Goal: Information Seeking & Learning: Check status

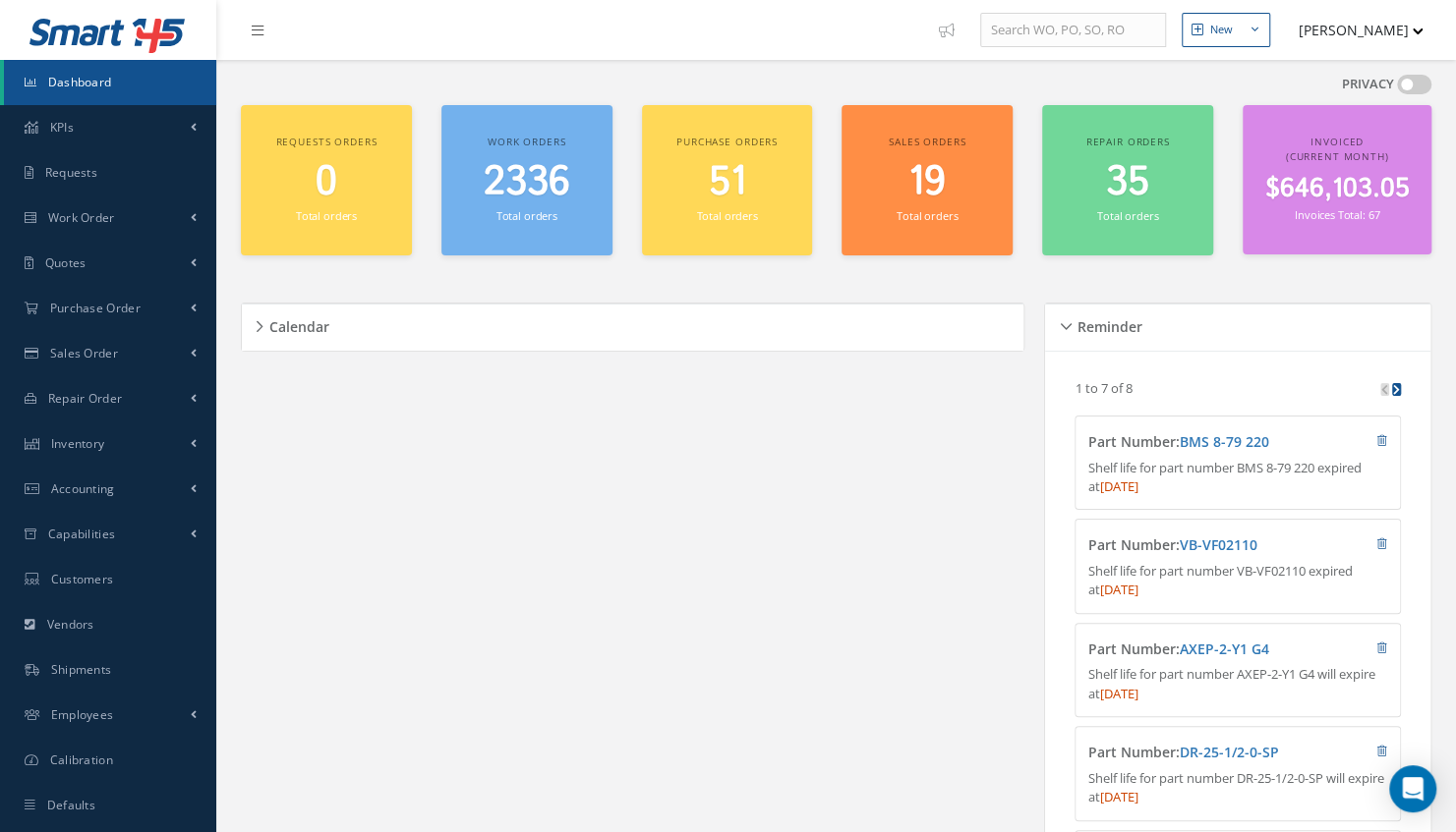
click at [539, 190] on span "2336" at bounding box center [526, 182] width 86 height 56
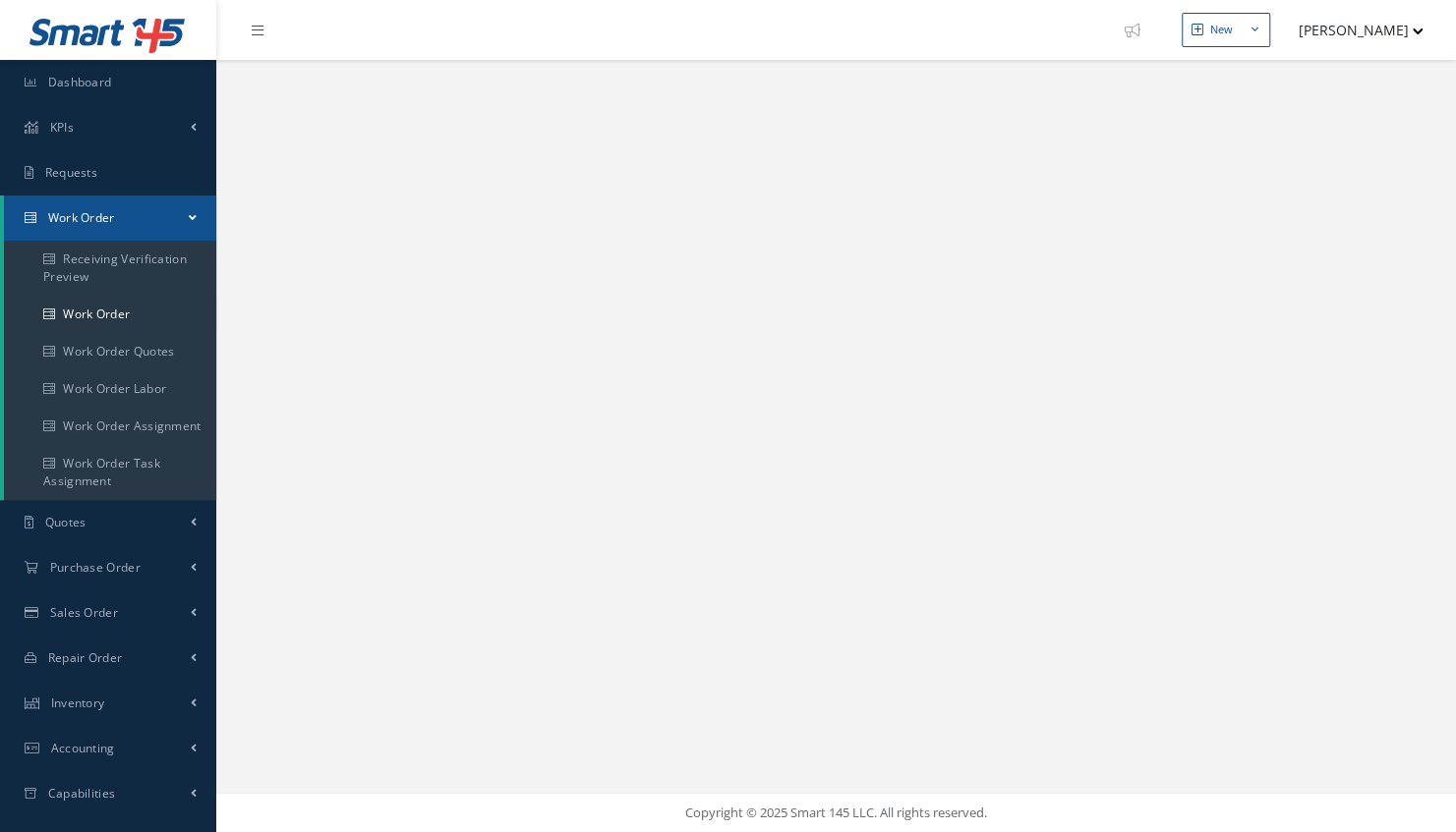
select select "25"
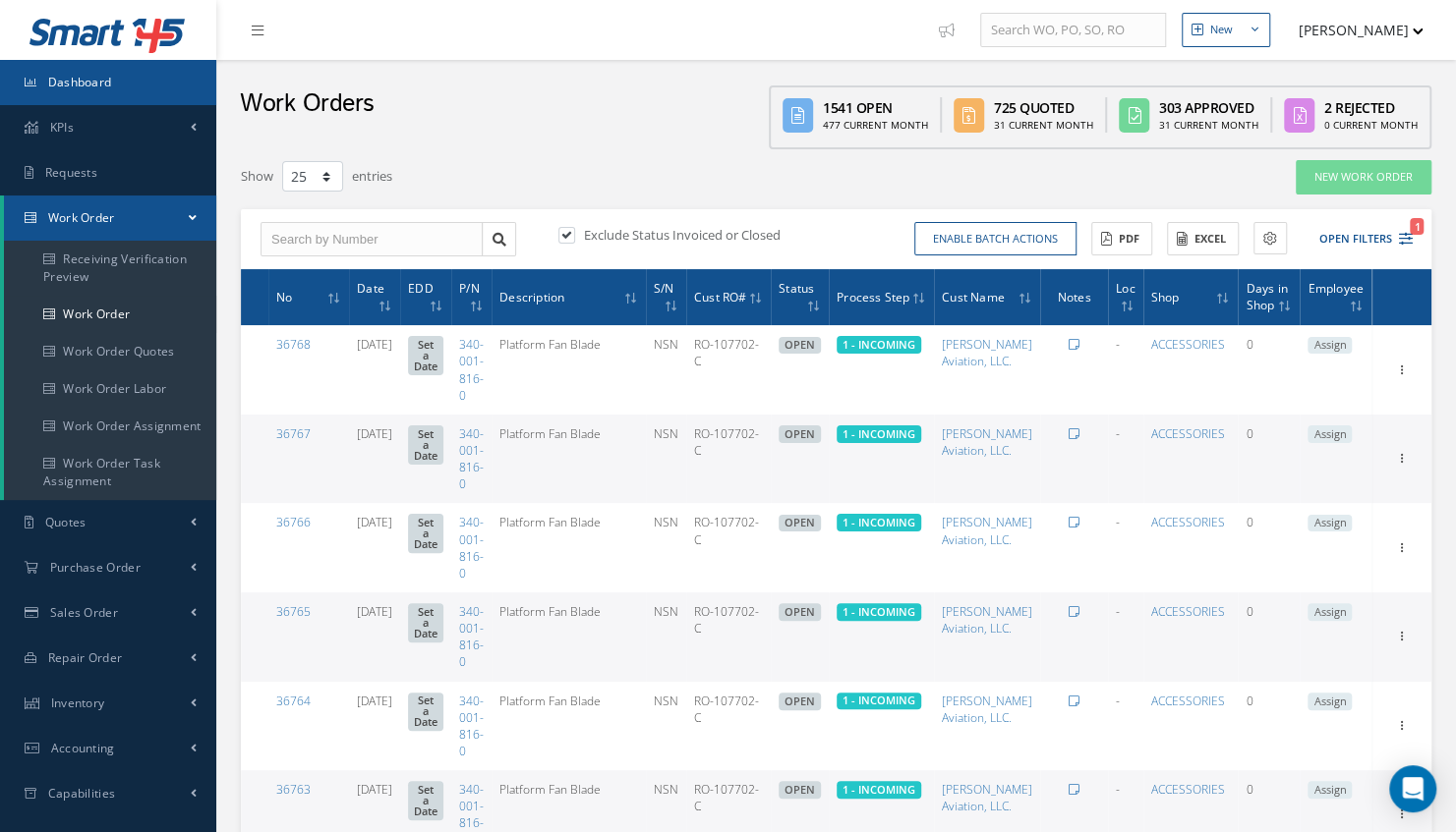
click at [95, 78] on span "Dashboard" at bounding box center [80, 81] width 63 height 17
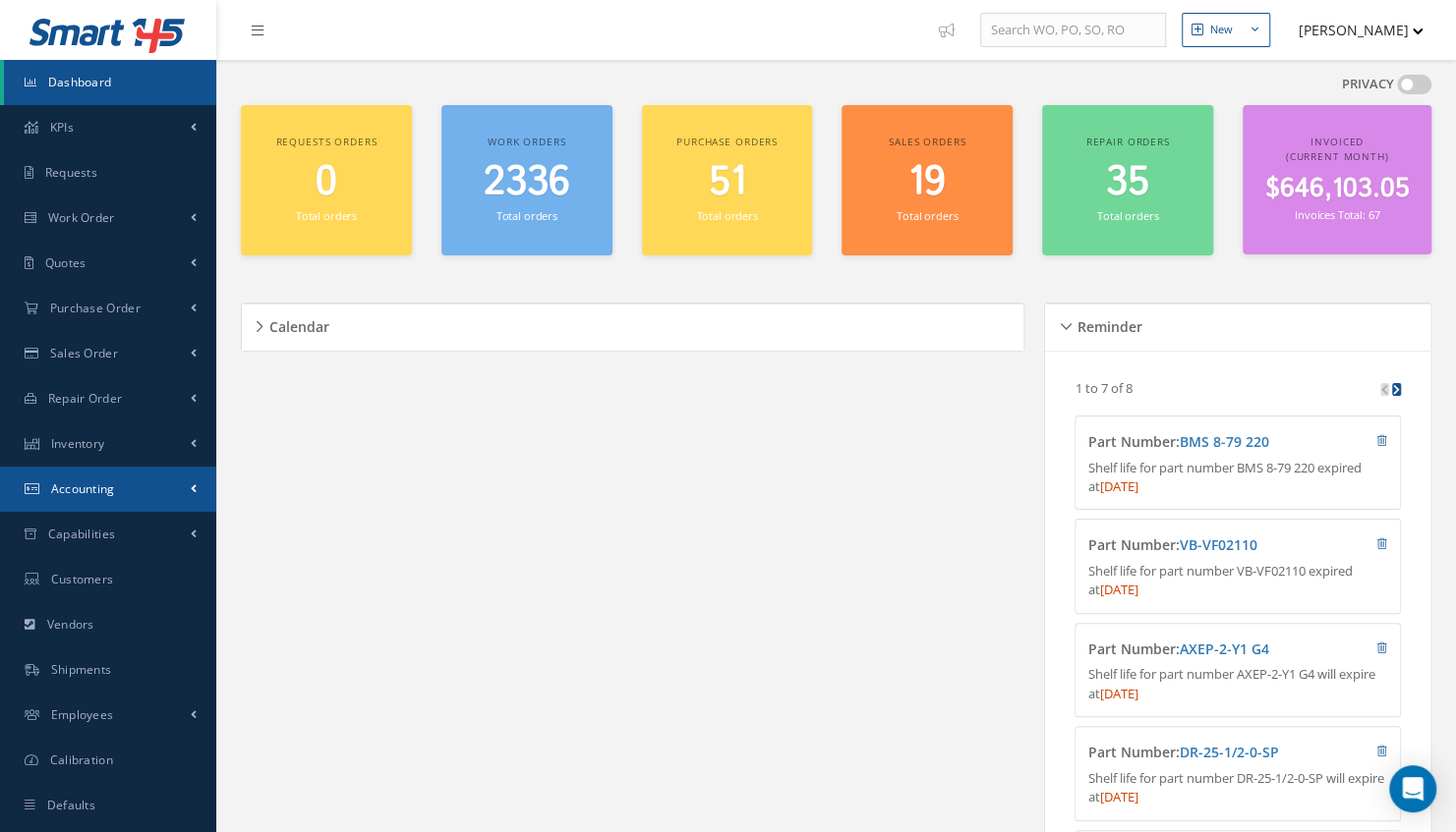
click at [94, 491] on span "Accounting" at bounding box center [83, 488] width 63 height 17
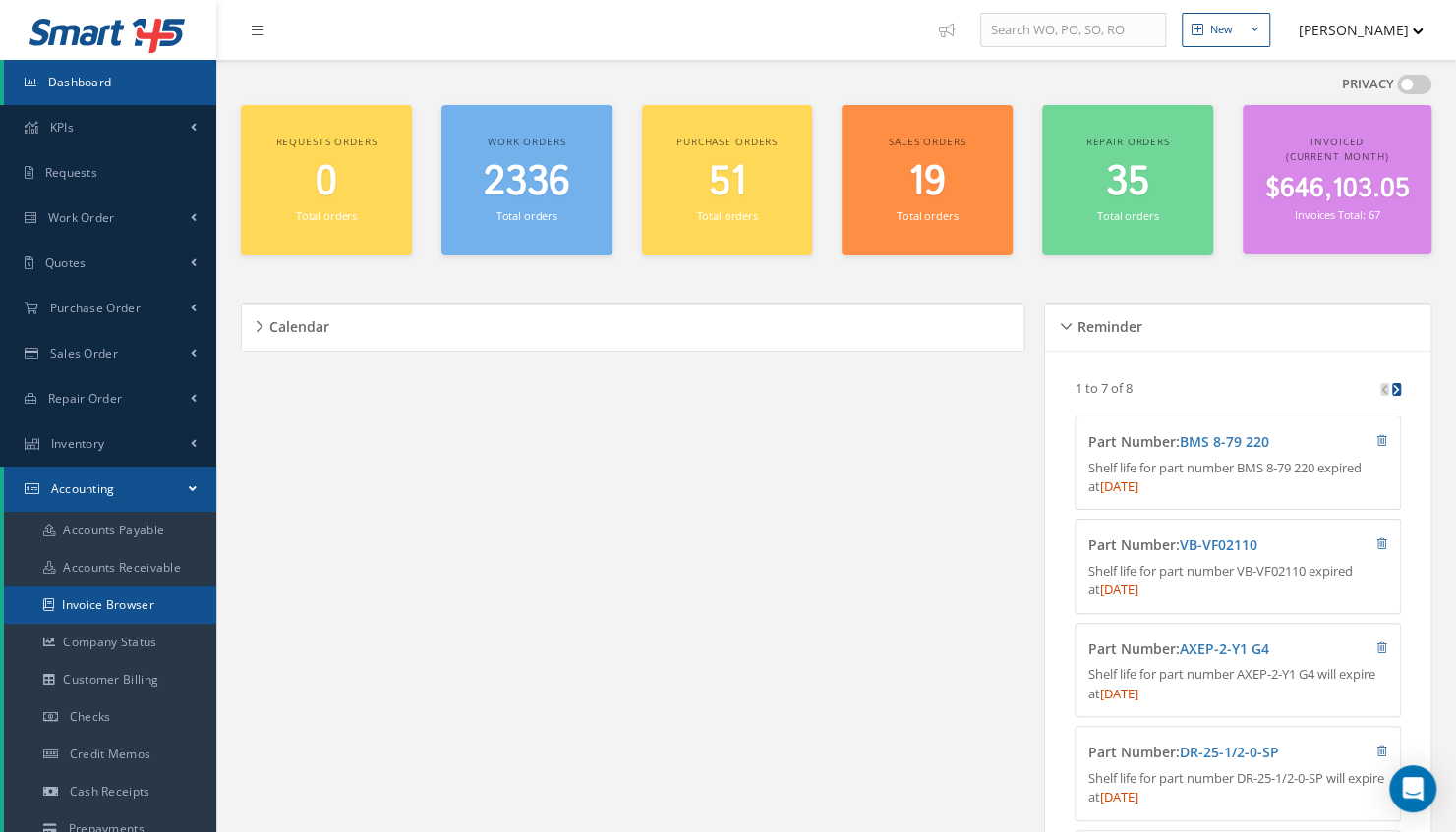
click at [106, 608] on link "Invoice Browser" at bounding box center [110, 605] width 212 height 38
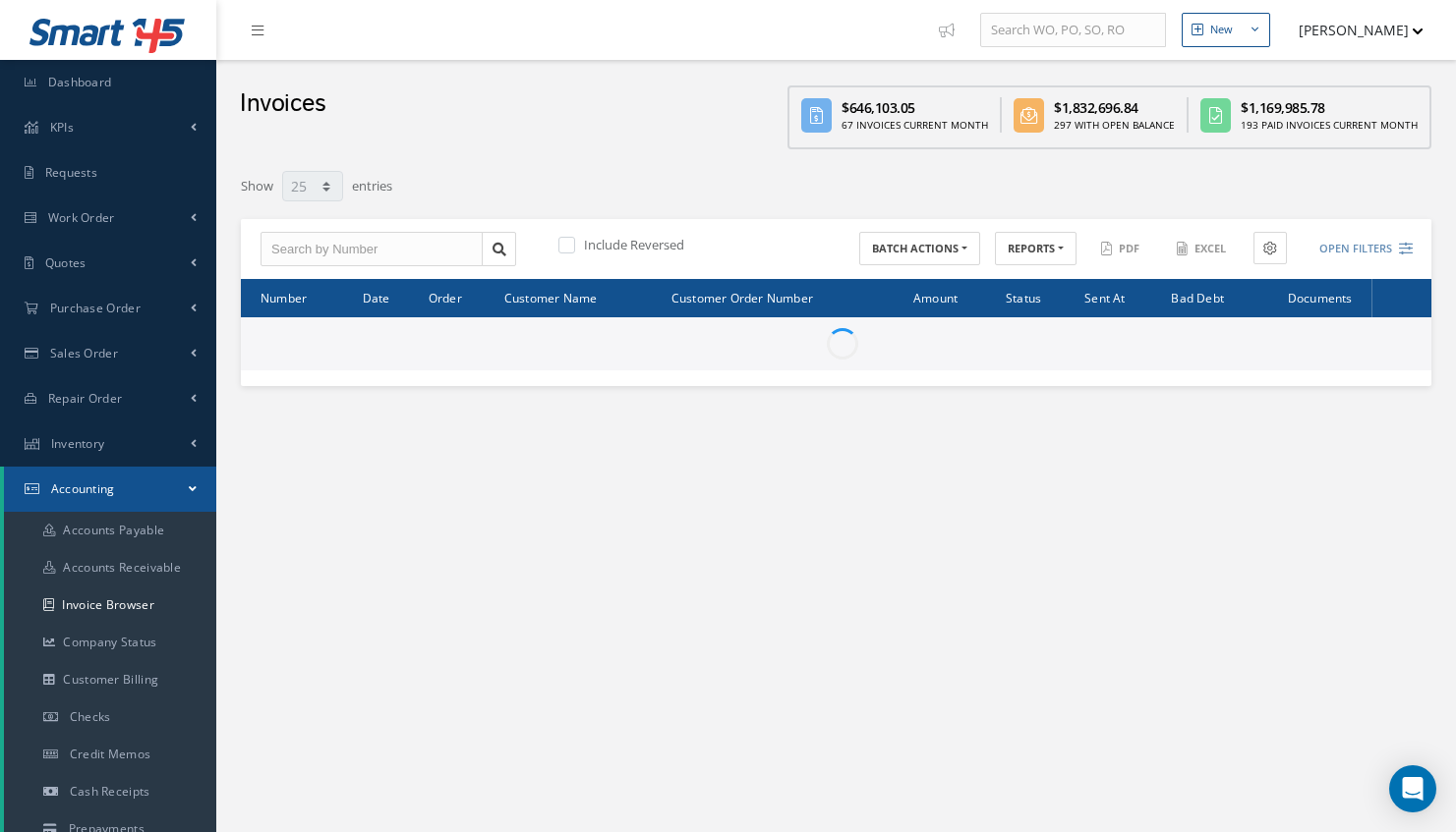
select select "25"
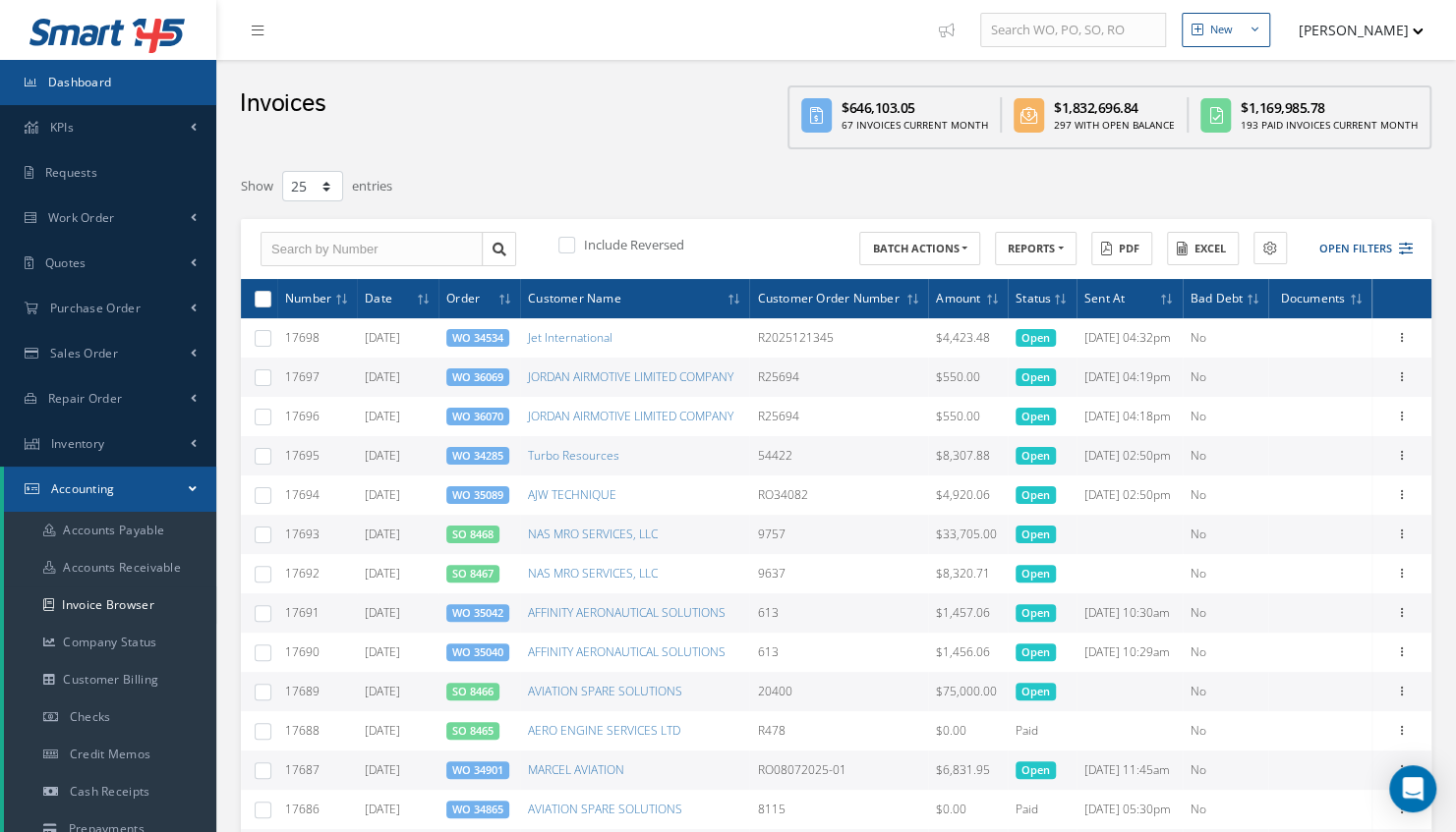
click at [136, 85] on link "Dashboard" at bounding box center [108, 83] width 216 height 46
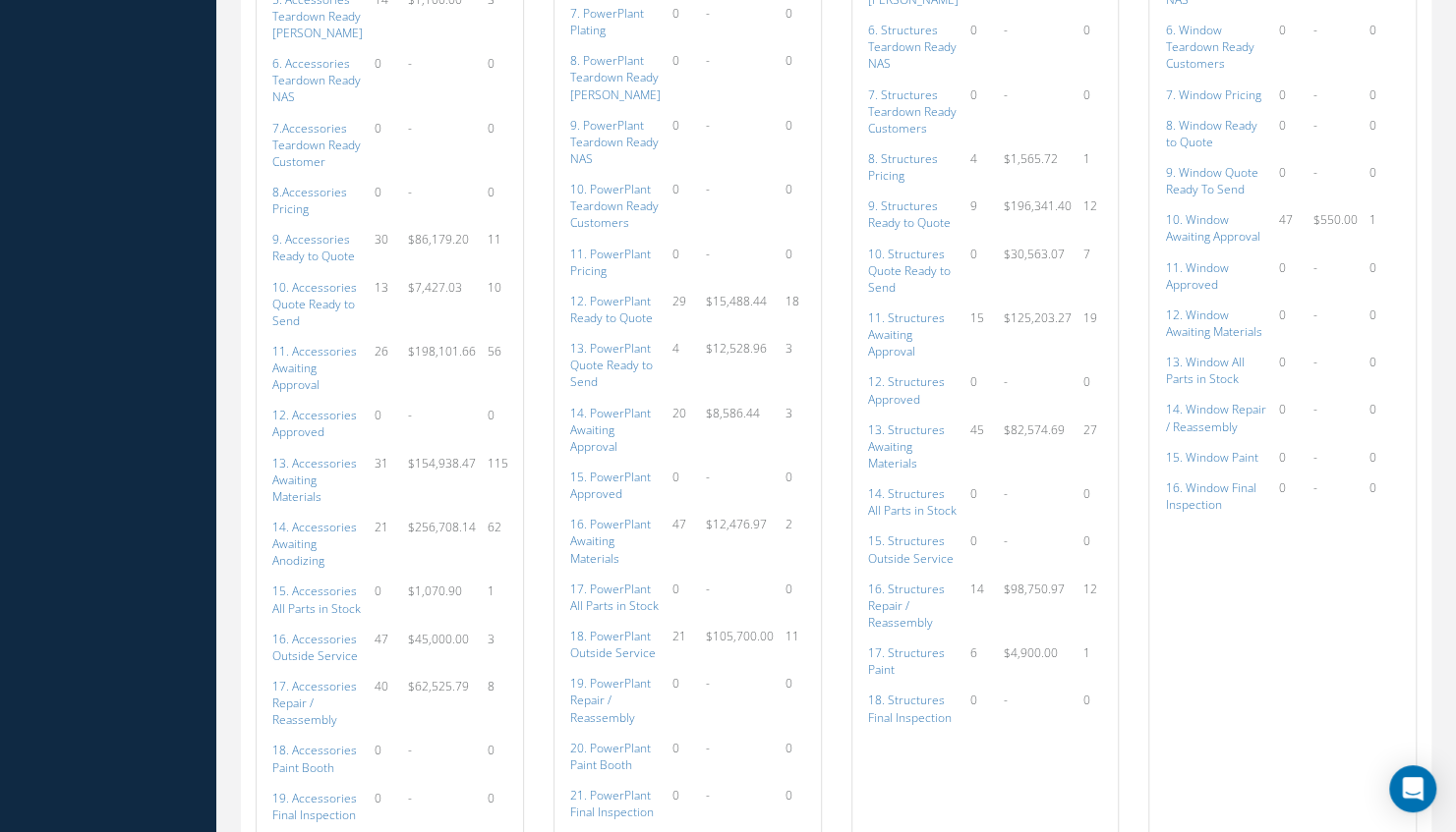
scroll to position [2565, 0]
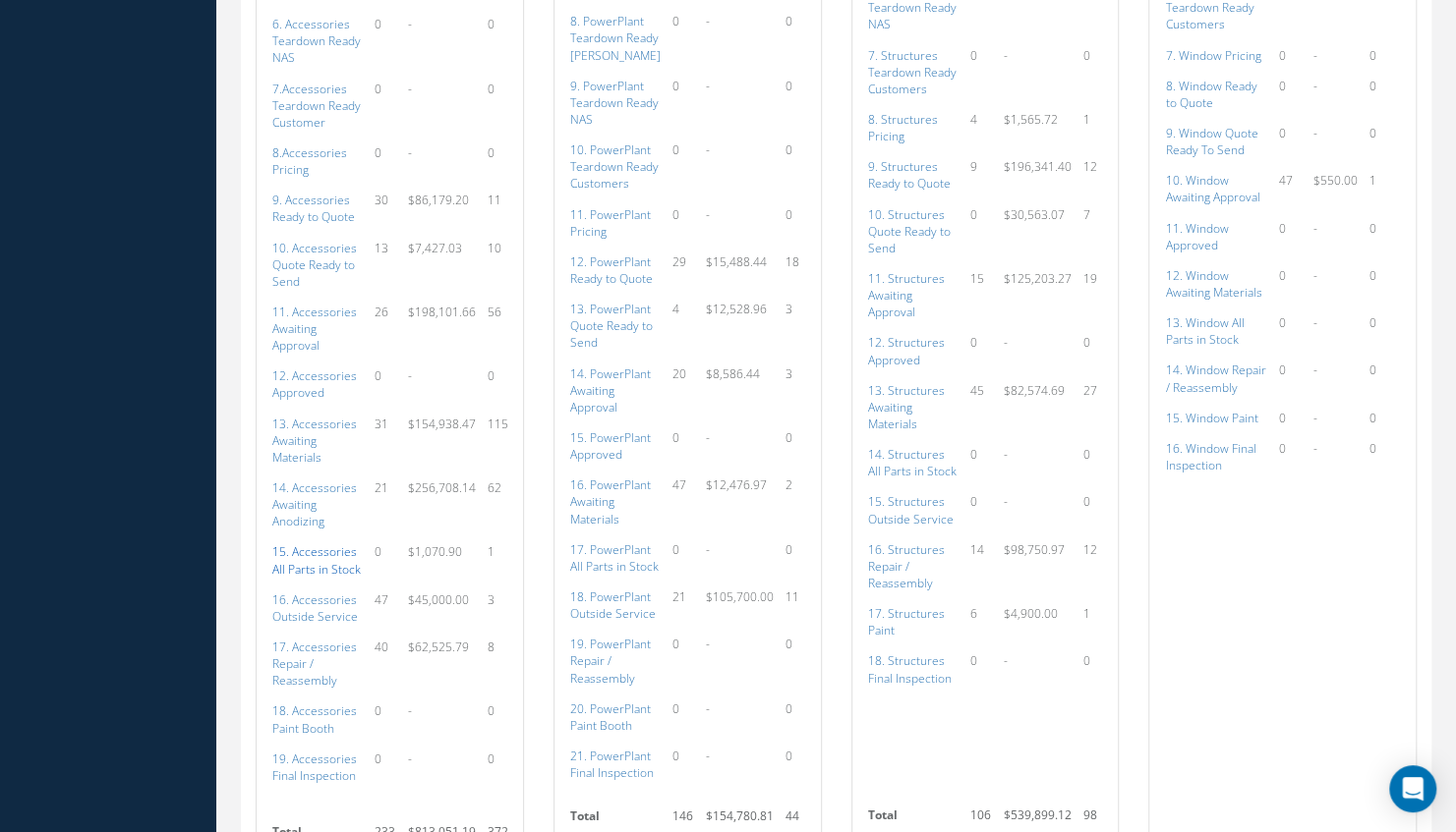
click at [317, 576] on a=115&excludeInternalCustomer=false&excludeInvoicedOrClosed=true&shop_id=14&filtersHidded"] "15. Accessories All Parts in Stock" at bounding box center [316, 561] width 88 height 34
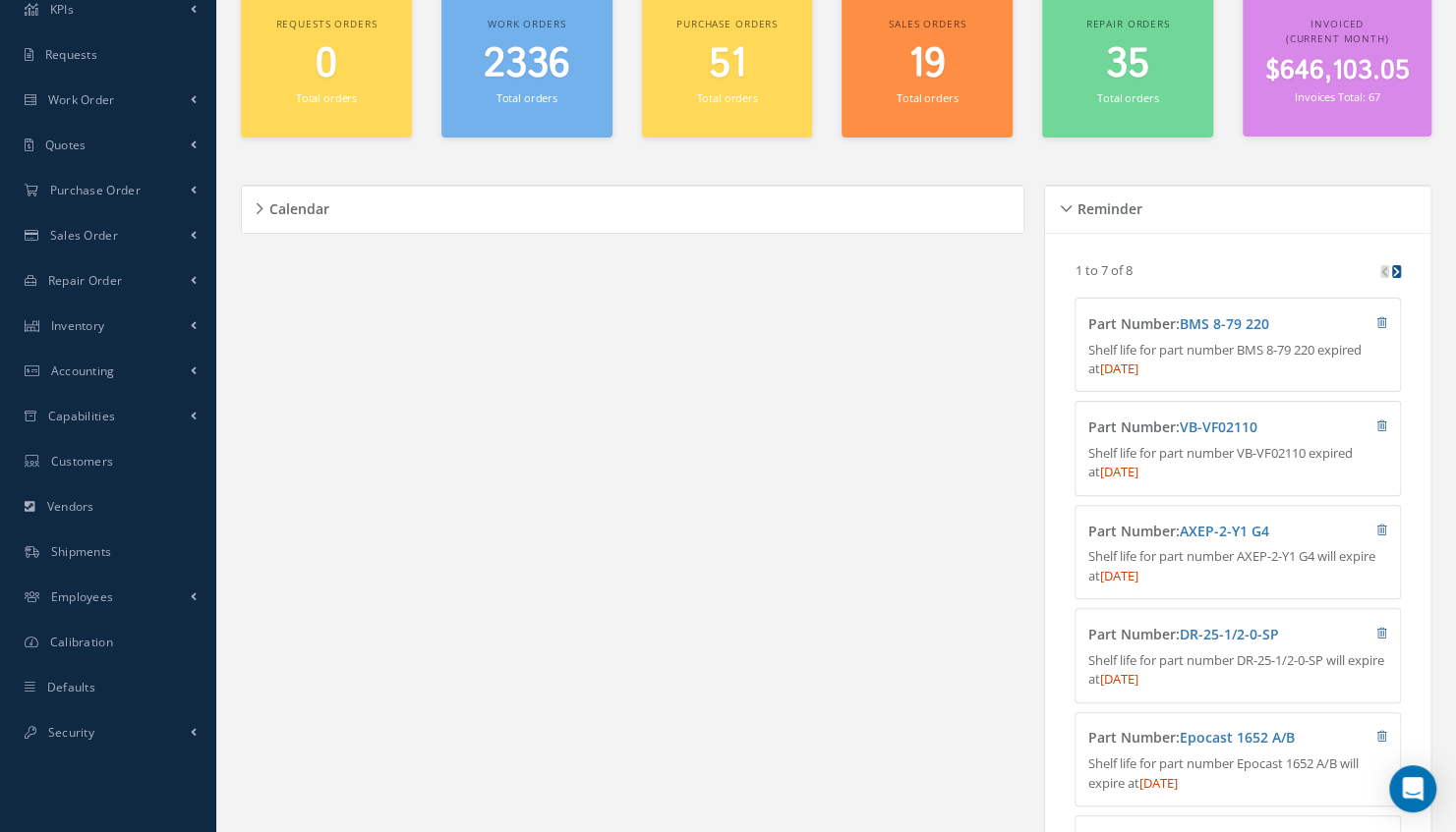
scroll to position [0, 0]
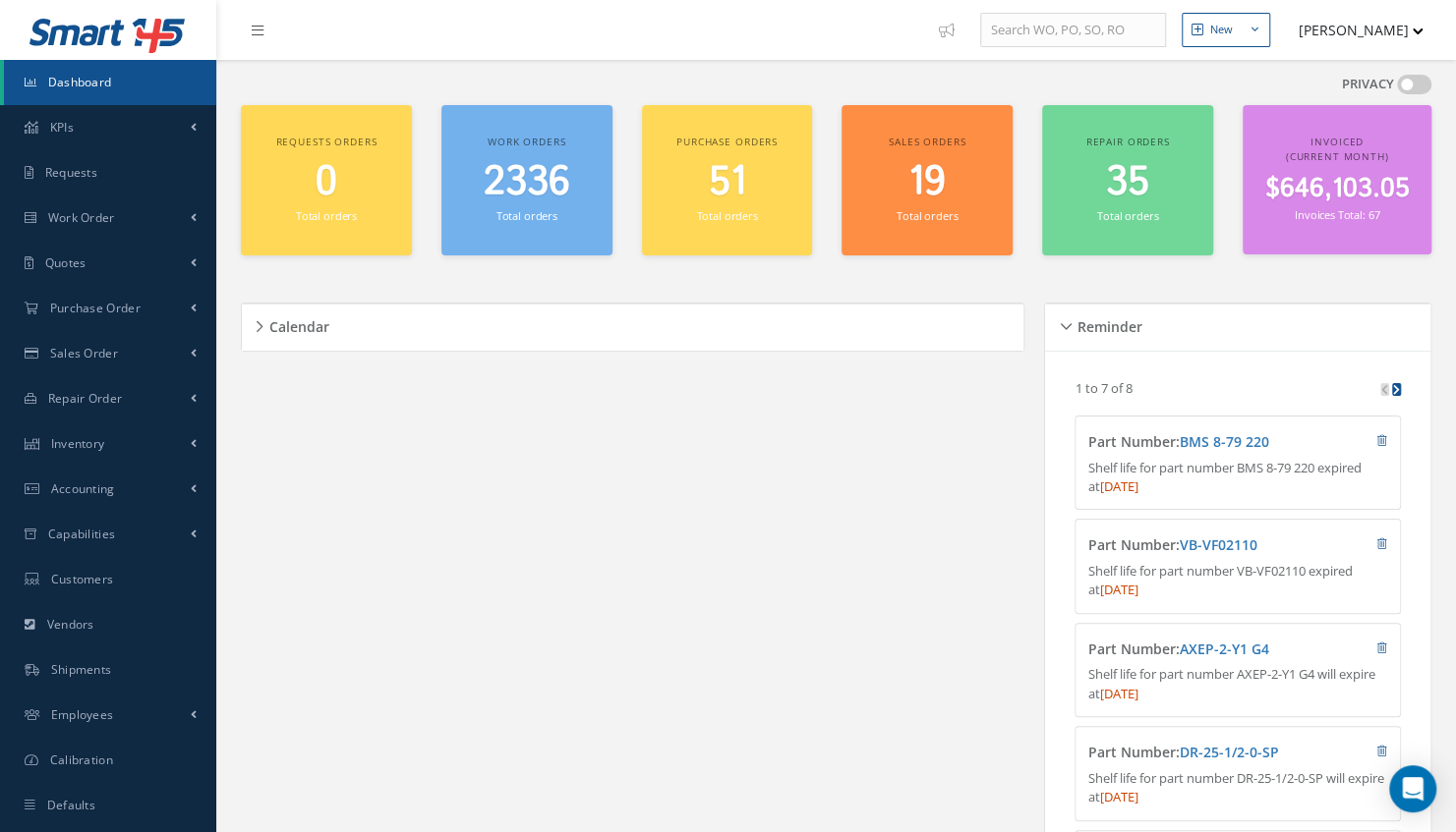
click at [132, 86] on link "Dashboard" at bounding box center [110, 83] width 212 height 46
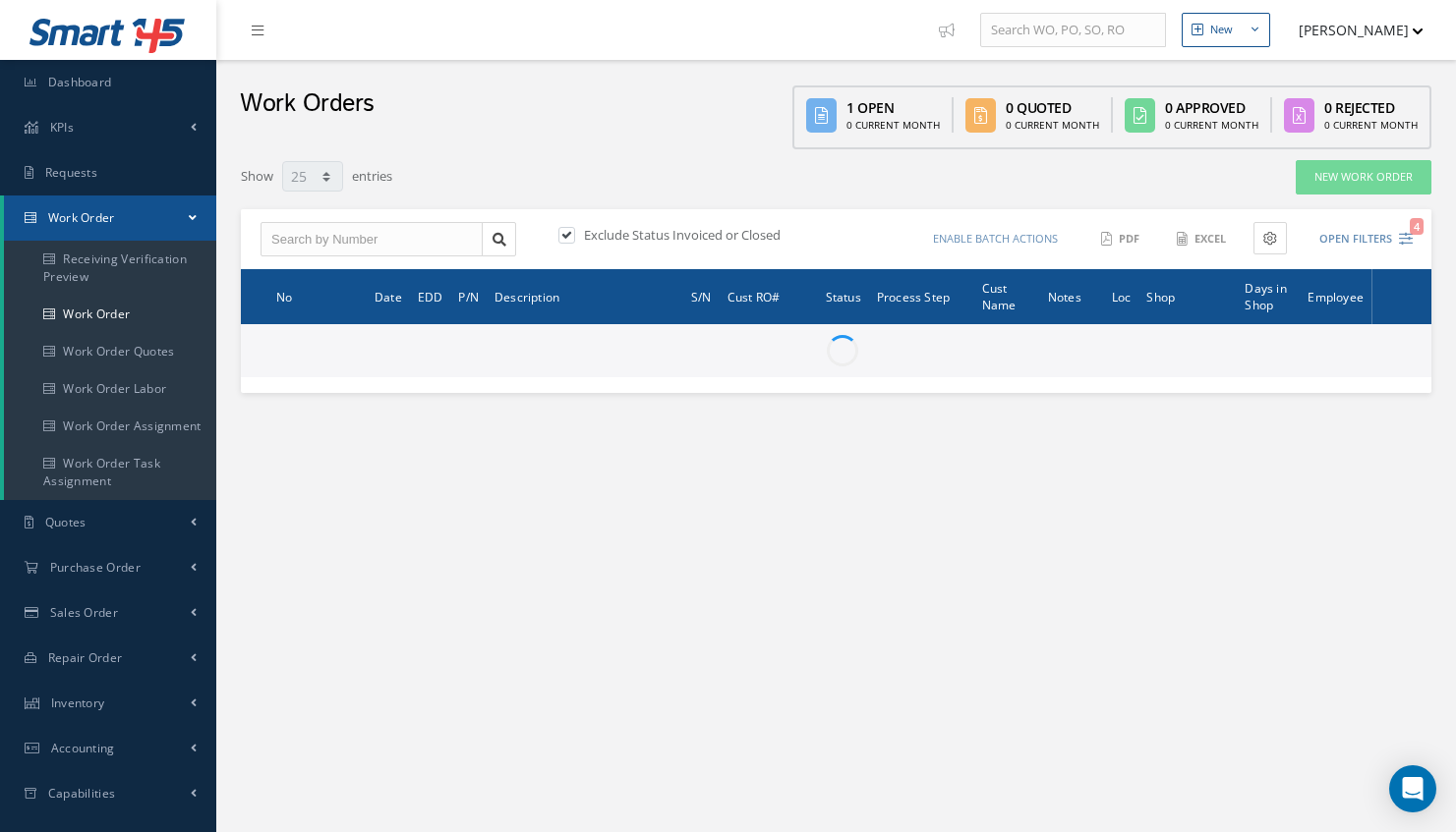
select select "25"
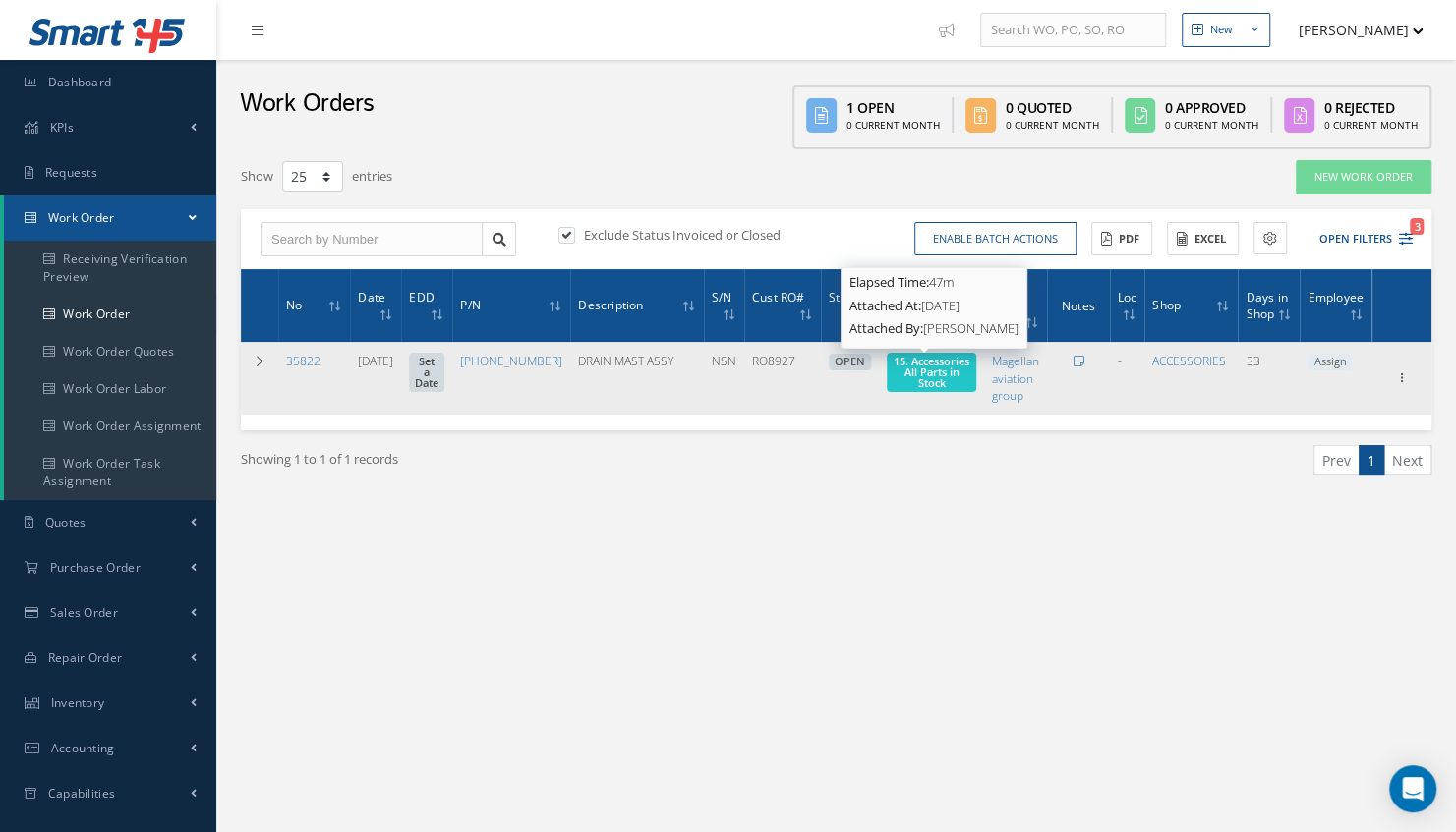
click at [903, 370] on span "15. Accessories All Parts in Stock" at bounding box center [931, 371] width 75 height 37
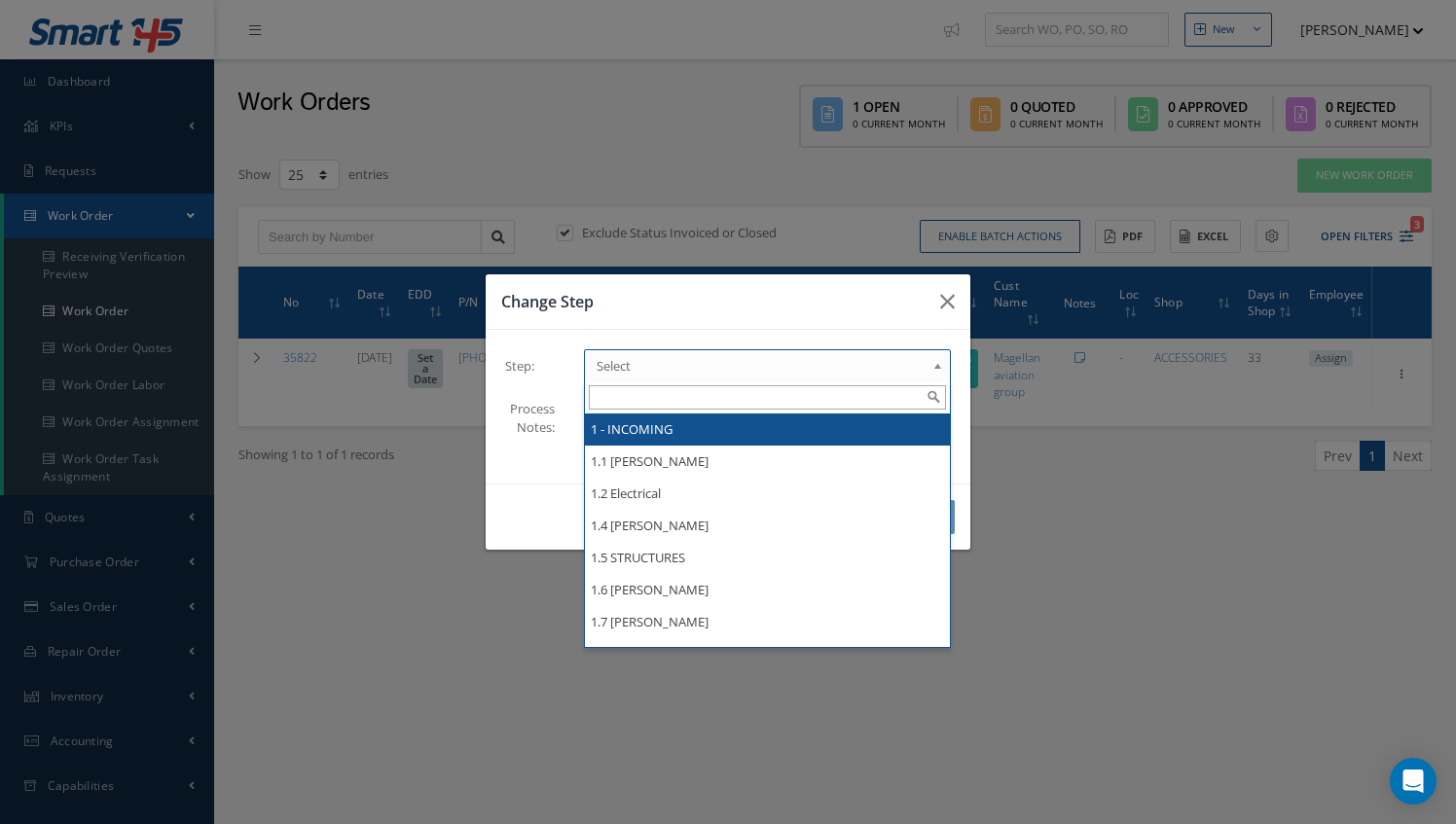
click at [812, 367] on span "Select" at bounding box center [760, 366] width 329 height 24
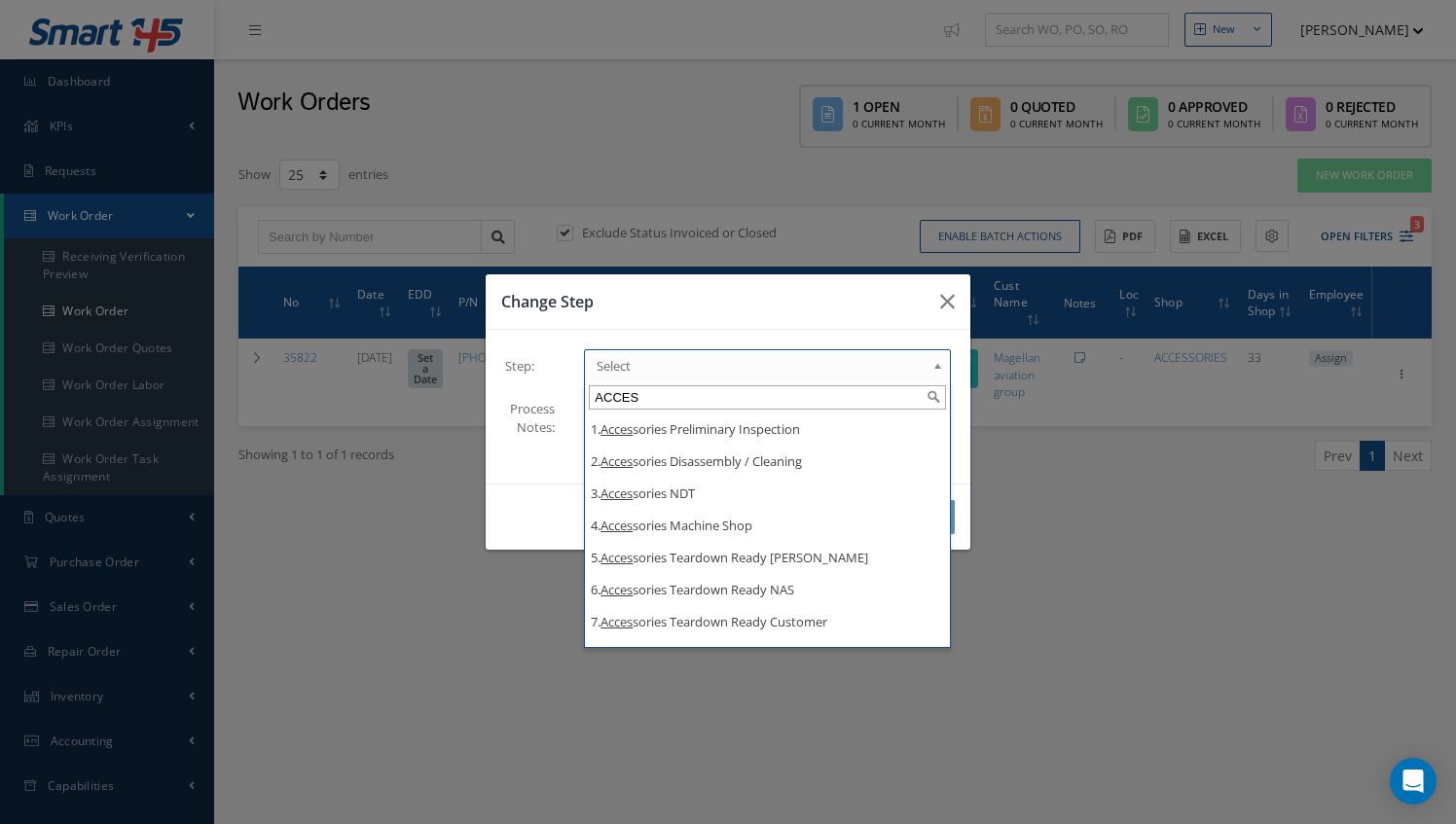
type input "ACCES"
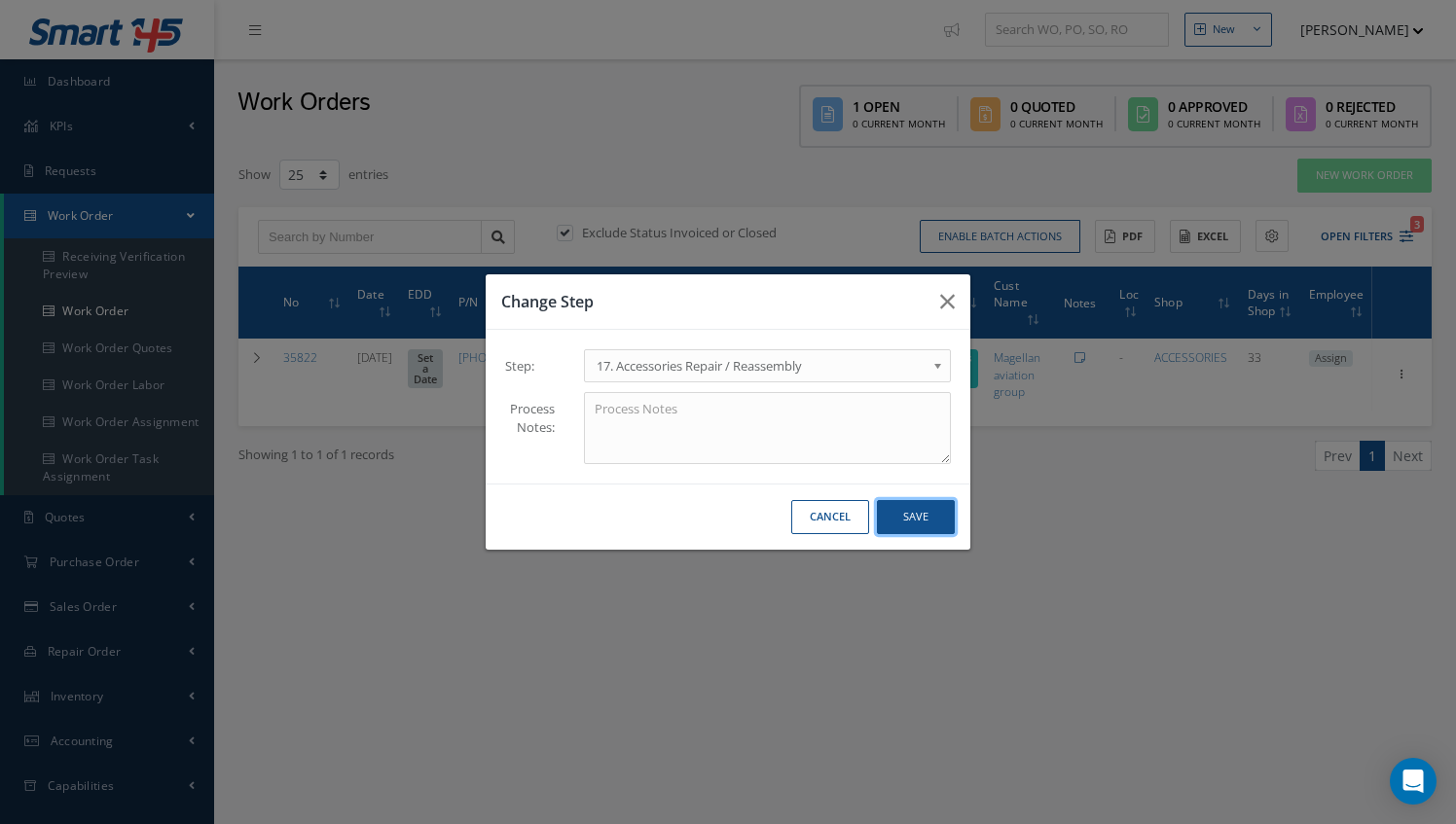
click at [905, 514] on button "Save" at bounding box center [915, 517] width 78 height 34
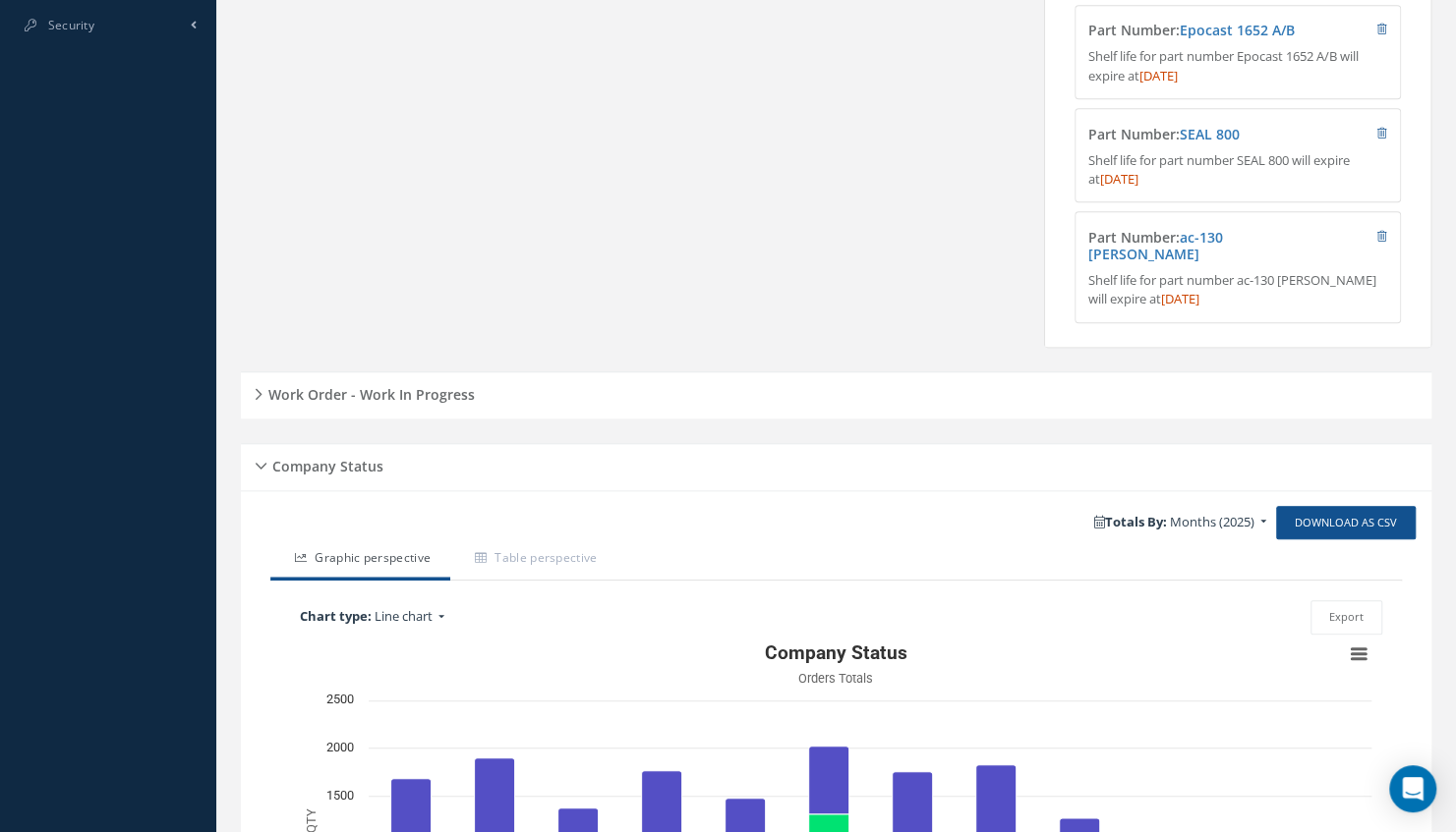
scroll to position [899, 0]
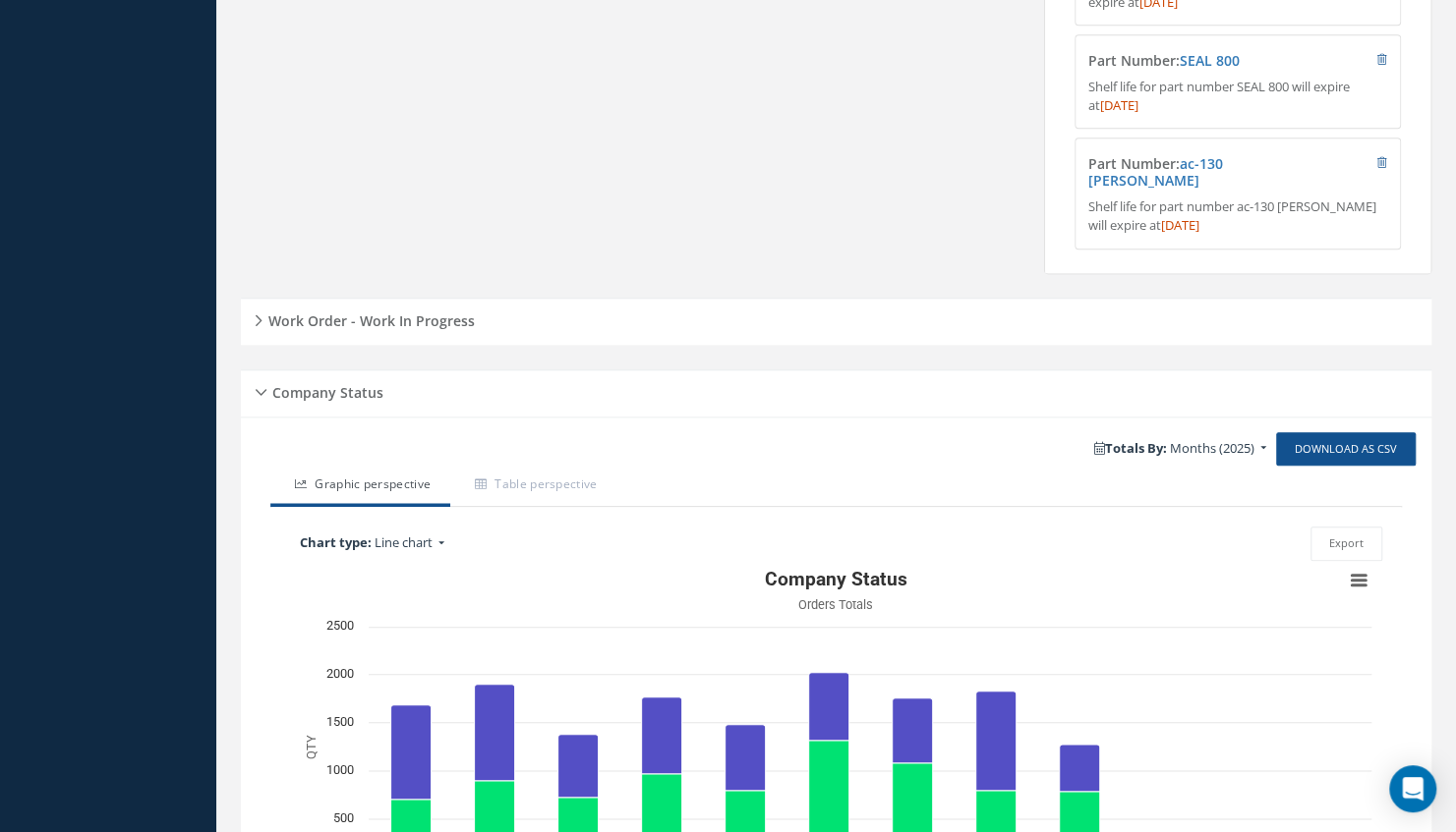
click at [367, 331] on div "Work Order - Work In Progress" at bounding box center [836, 322] width 1191 height 48
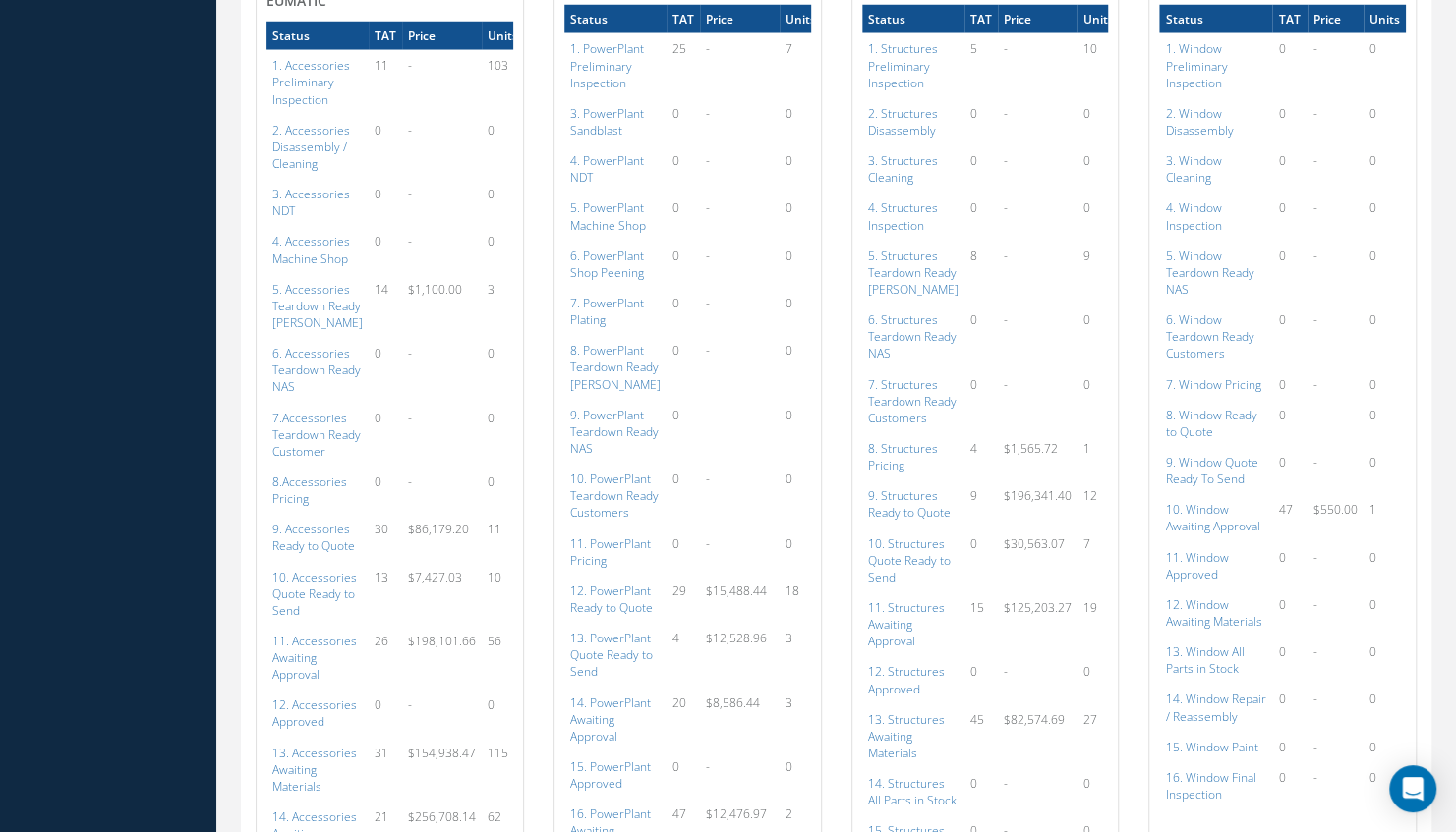
scroll to position [2275, 0]
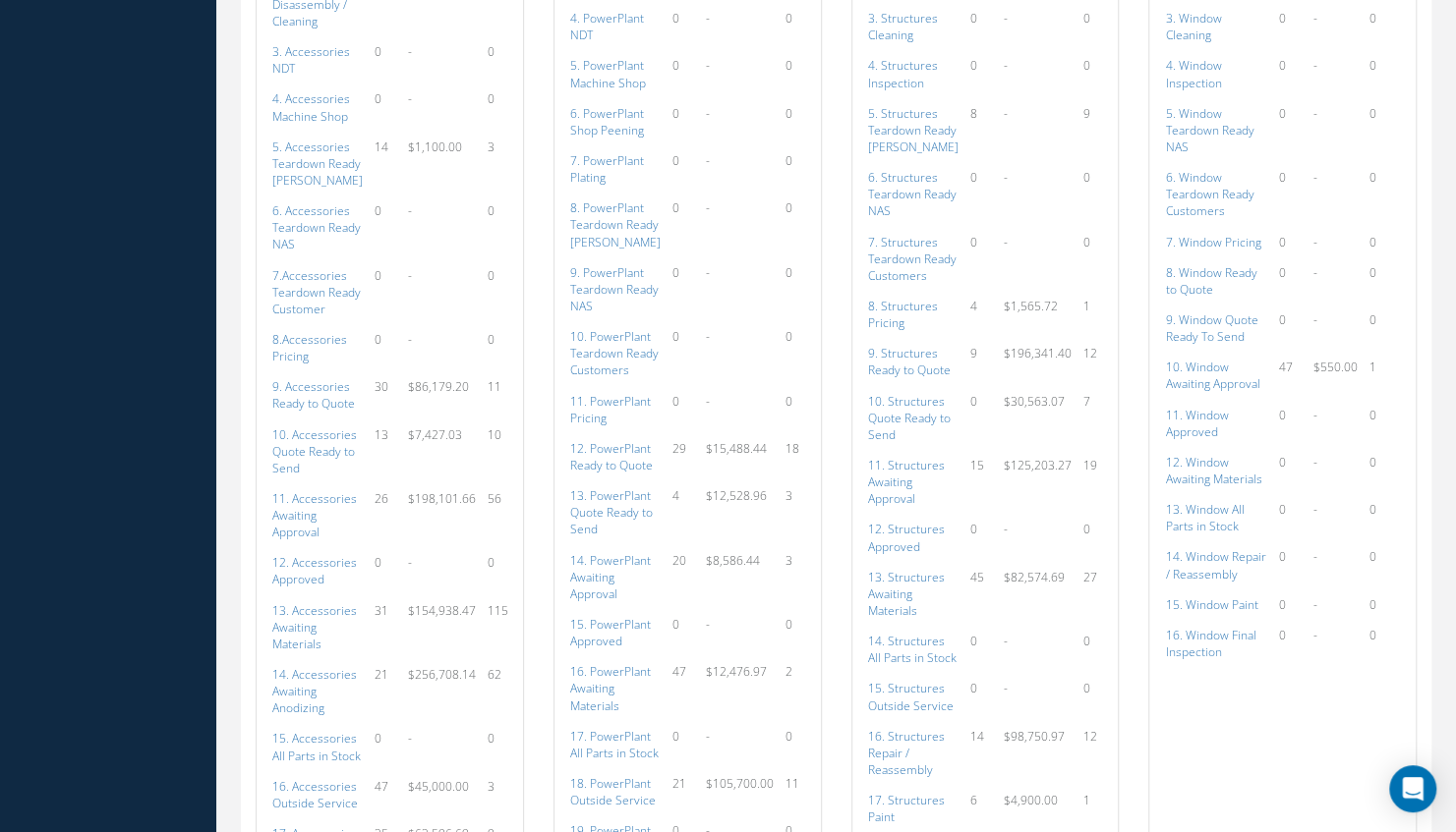
scroll to position [2418, 0]
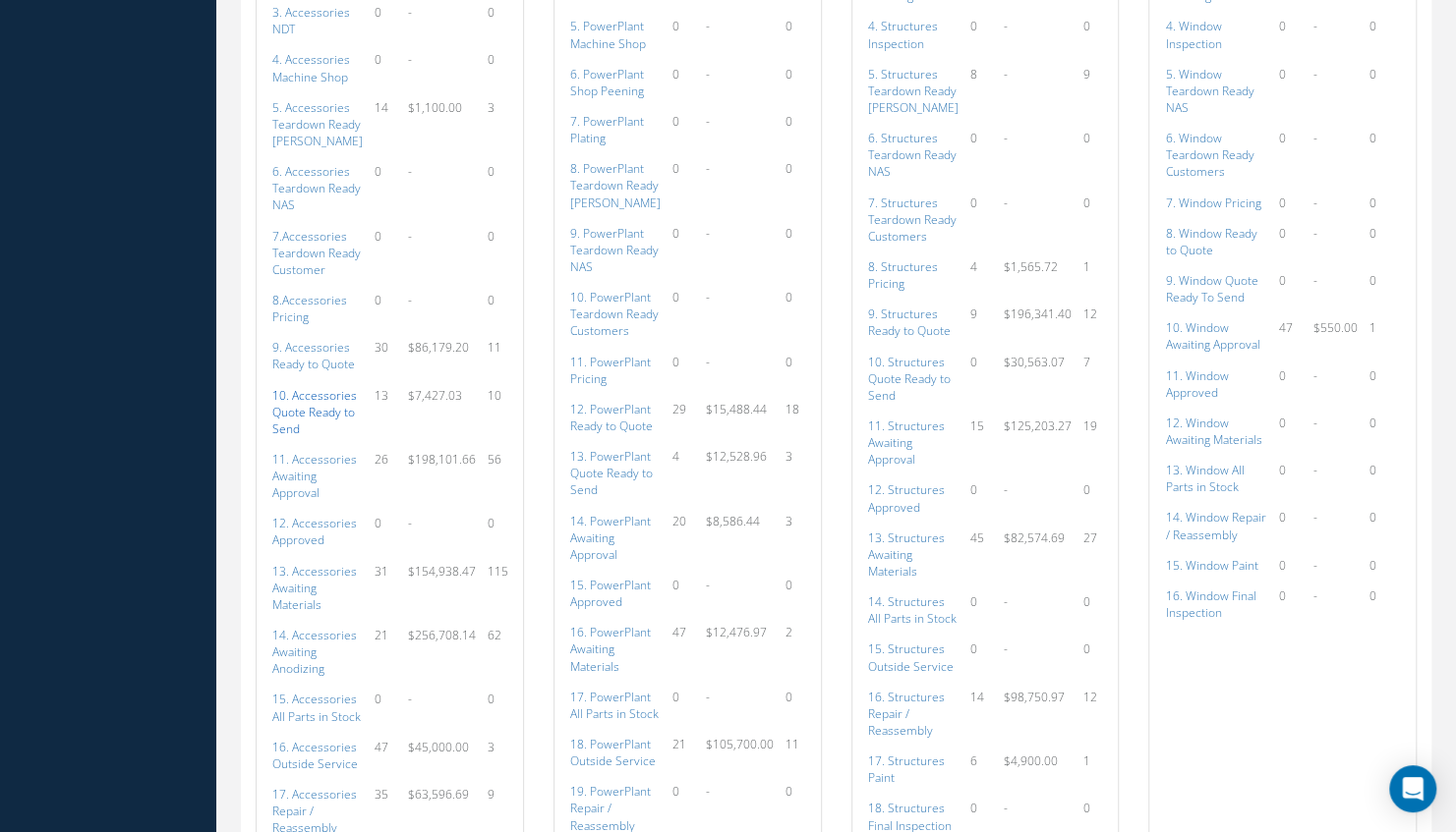
click at [309, 425] on a=110&excludeInternalCustomer=false&excludeInvoicedOrClosed=true&shop_id=14&filtersHidded"] "10. Accessories Quote Ready to Send" at bounding box center [314, 412] width 84 height 51
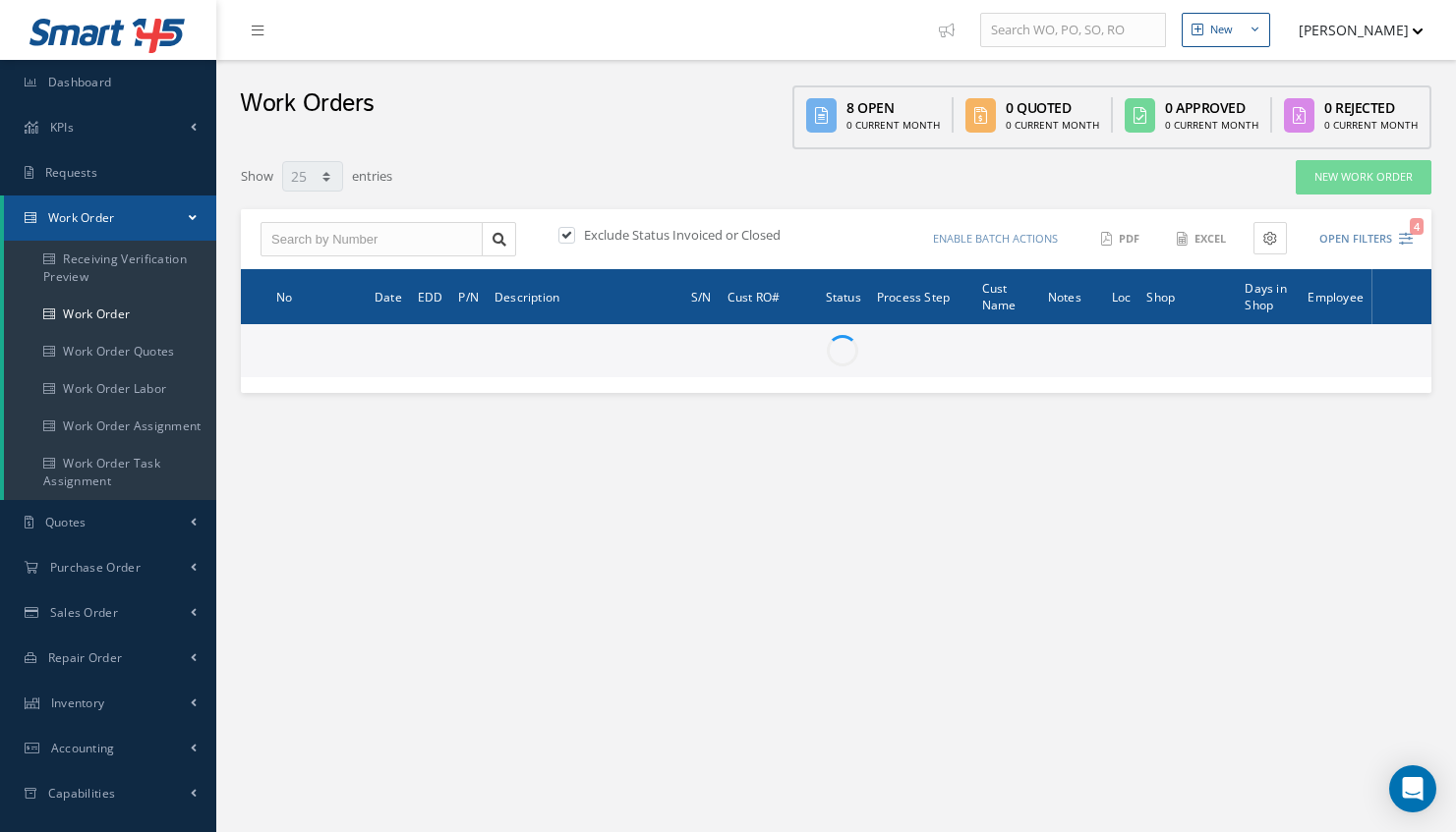
select select "25"
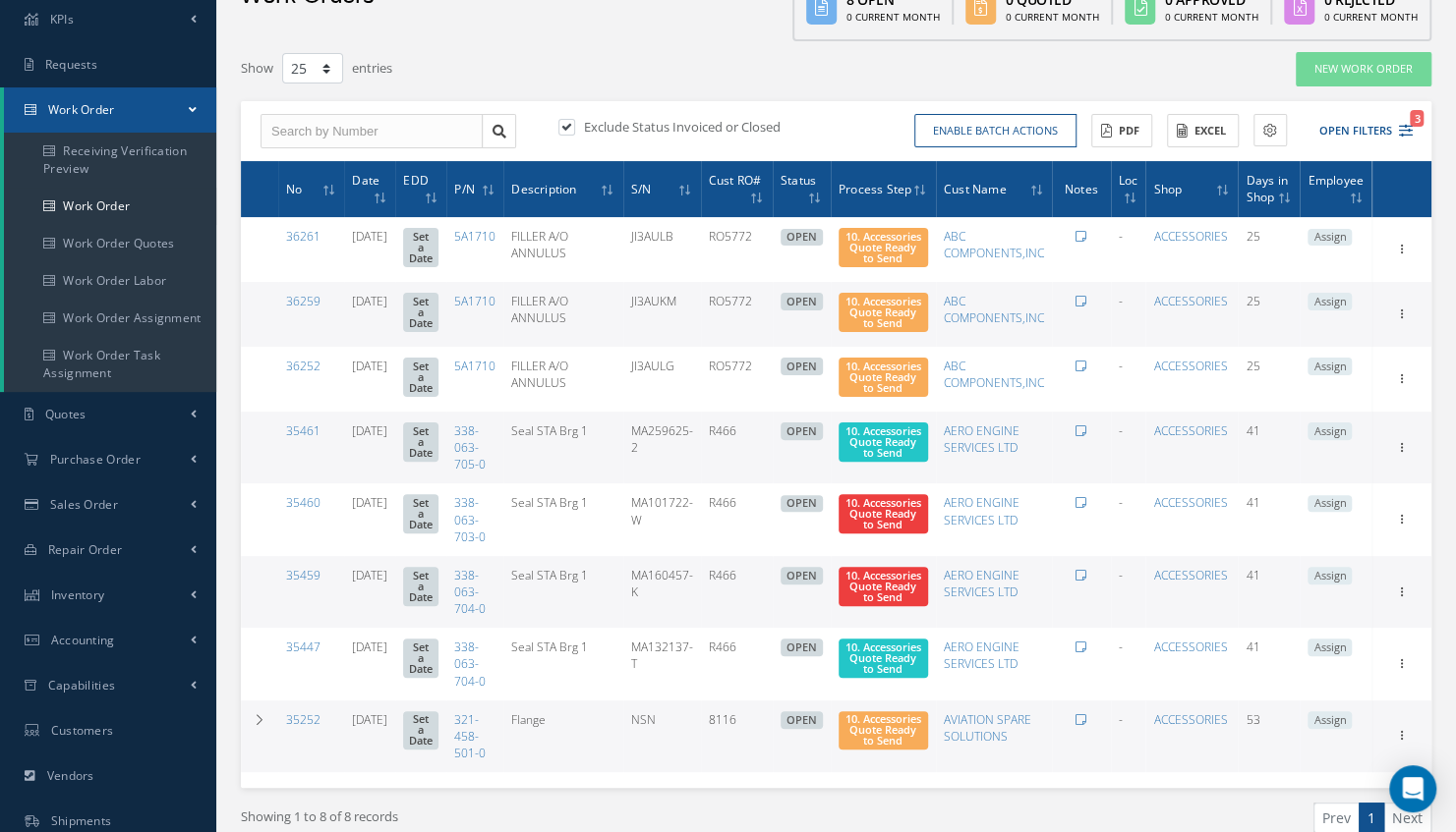
scroll to position [68, 0]
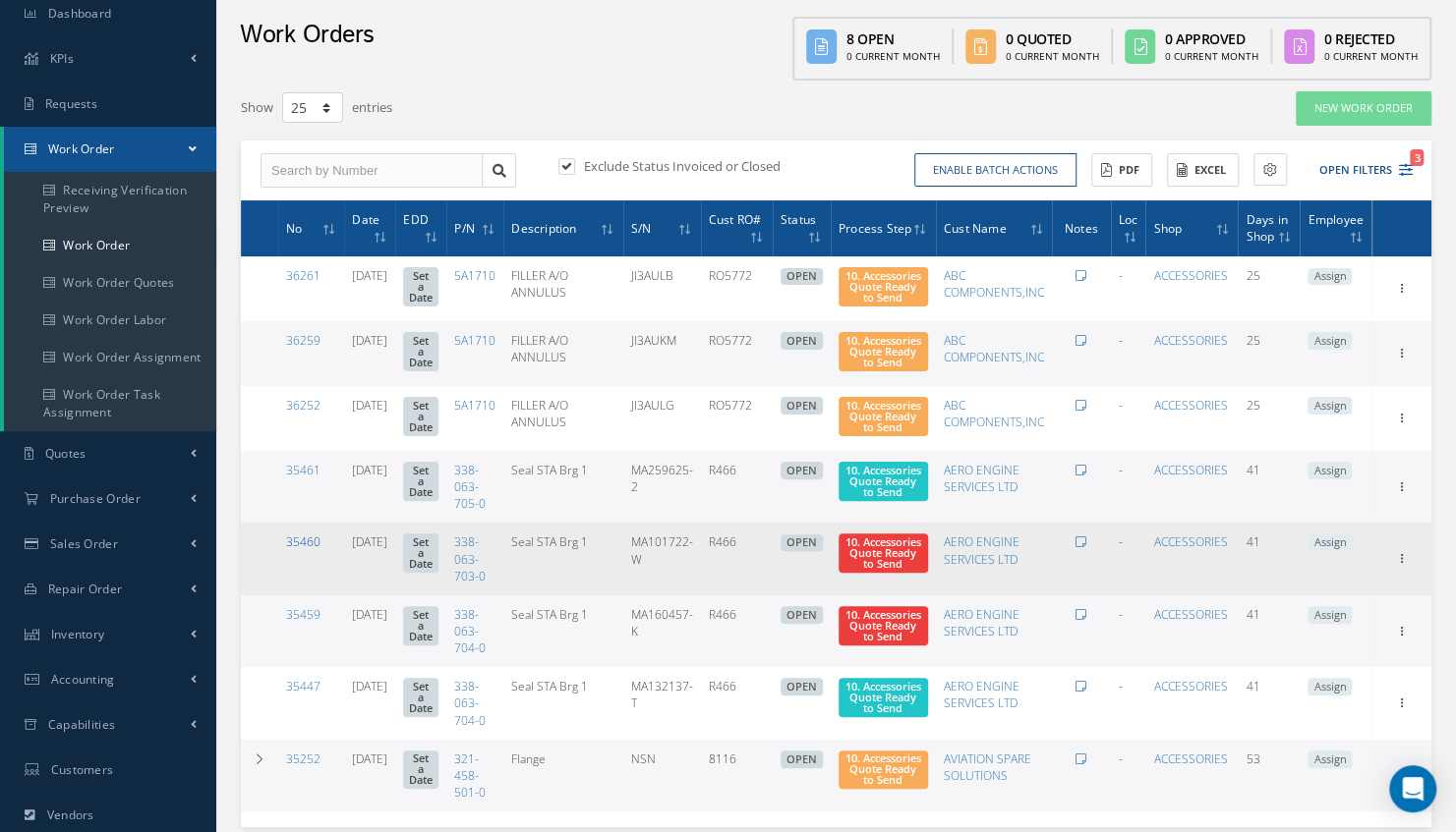
click at [307, 551] on link "35460" at bounding box center [303, 542] width 35 height 17
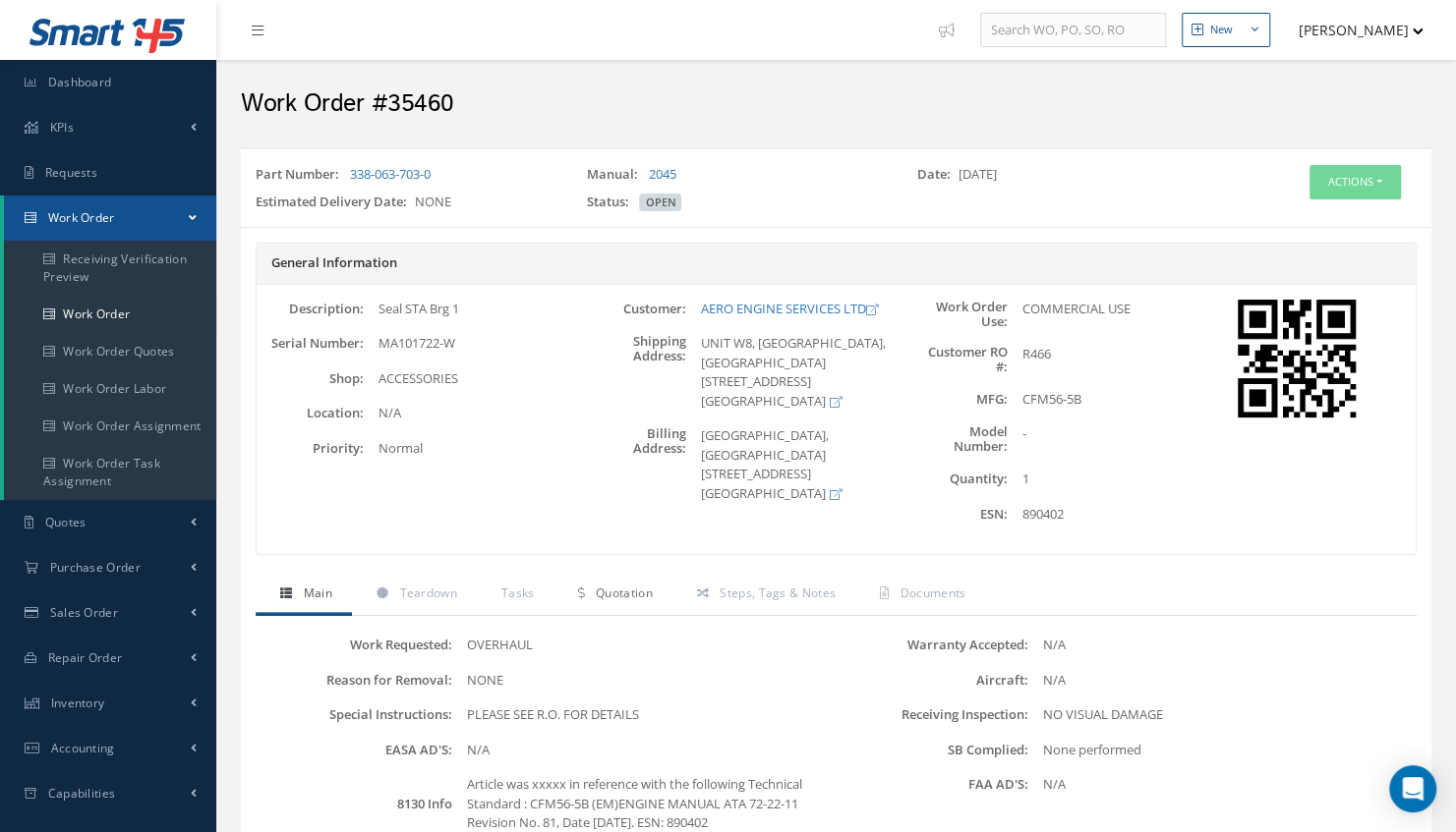
click at [617, 585] on span "Quotation" at bounding box center [624, 592] width 57 height 17
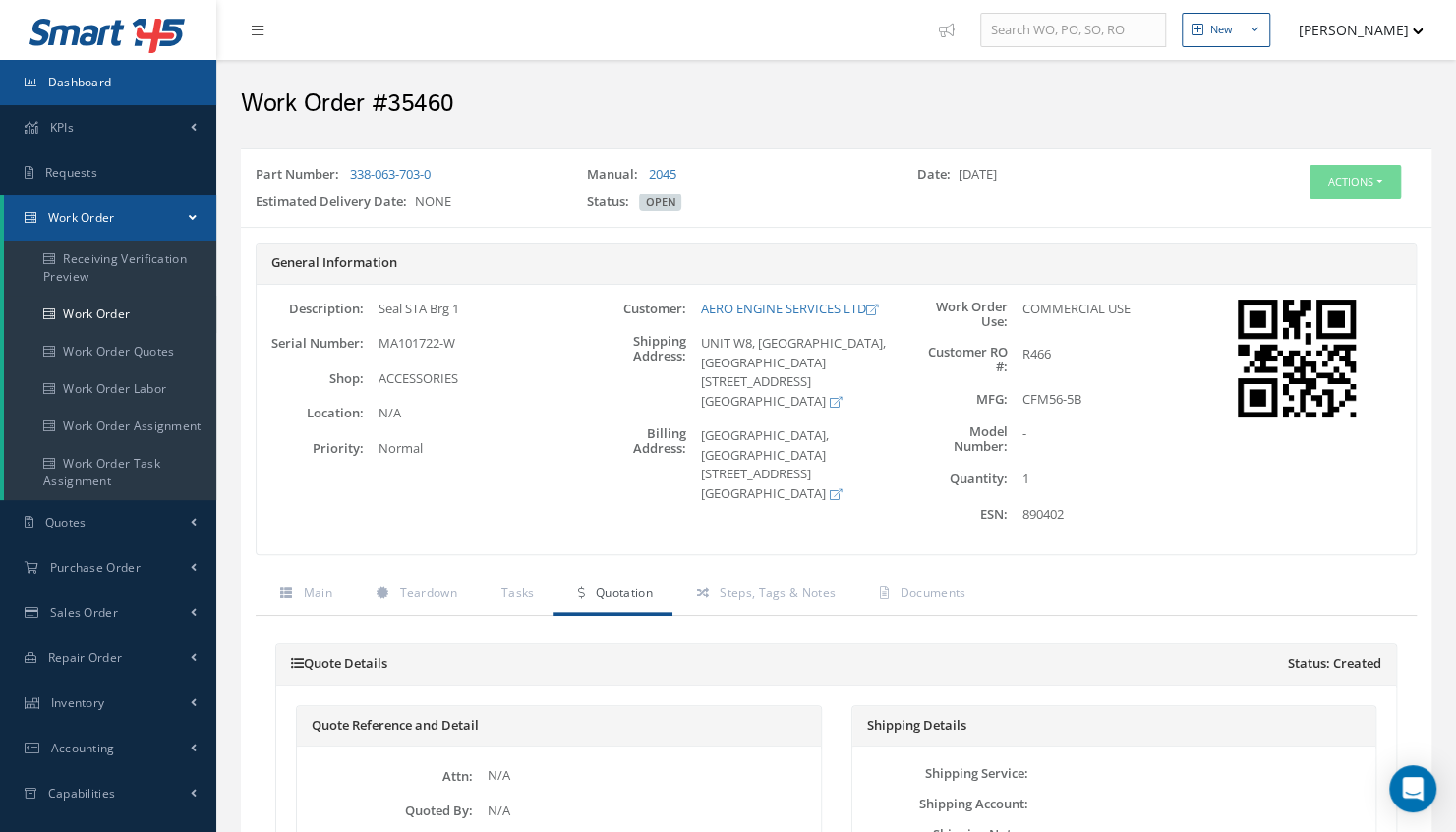
click at [127, 86] on link "Dashboard" at bounding box center [108, 83] width 216 height 46
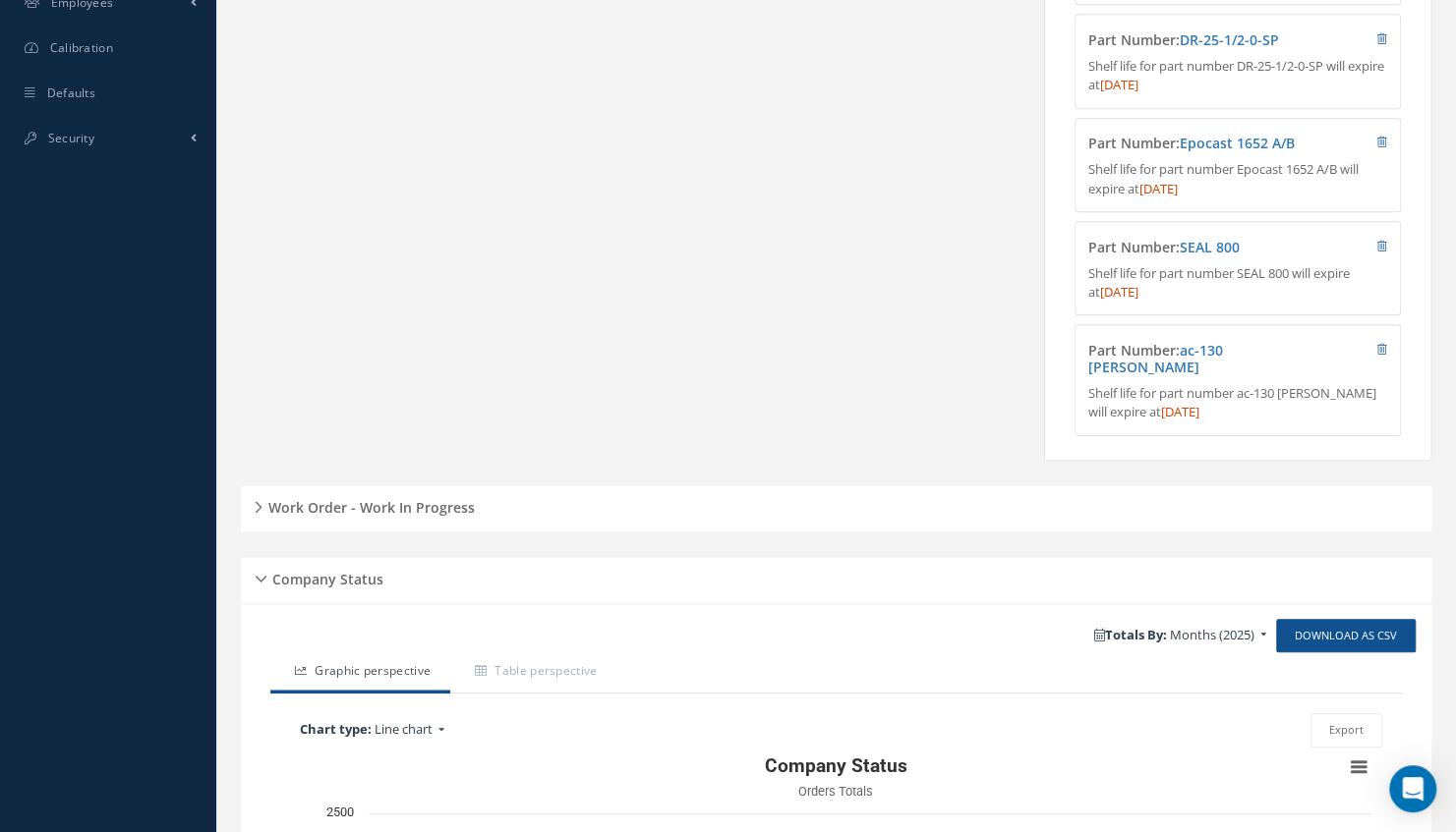
scroll to position [752, 0]
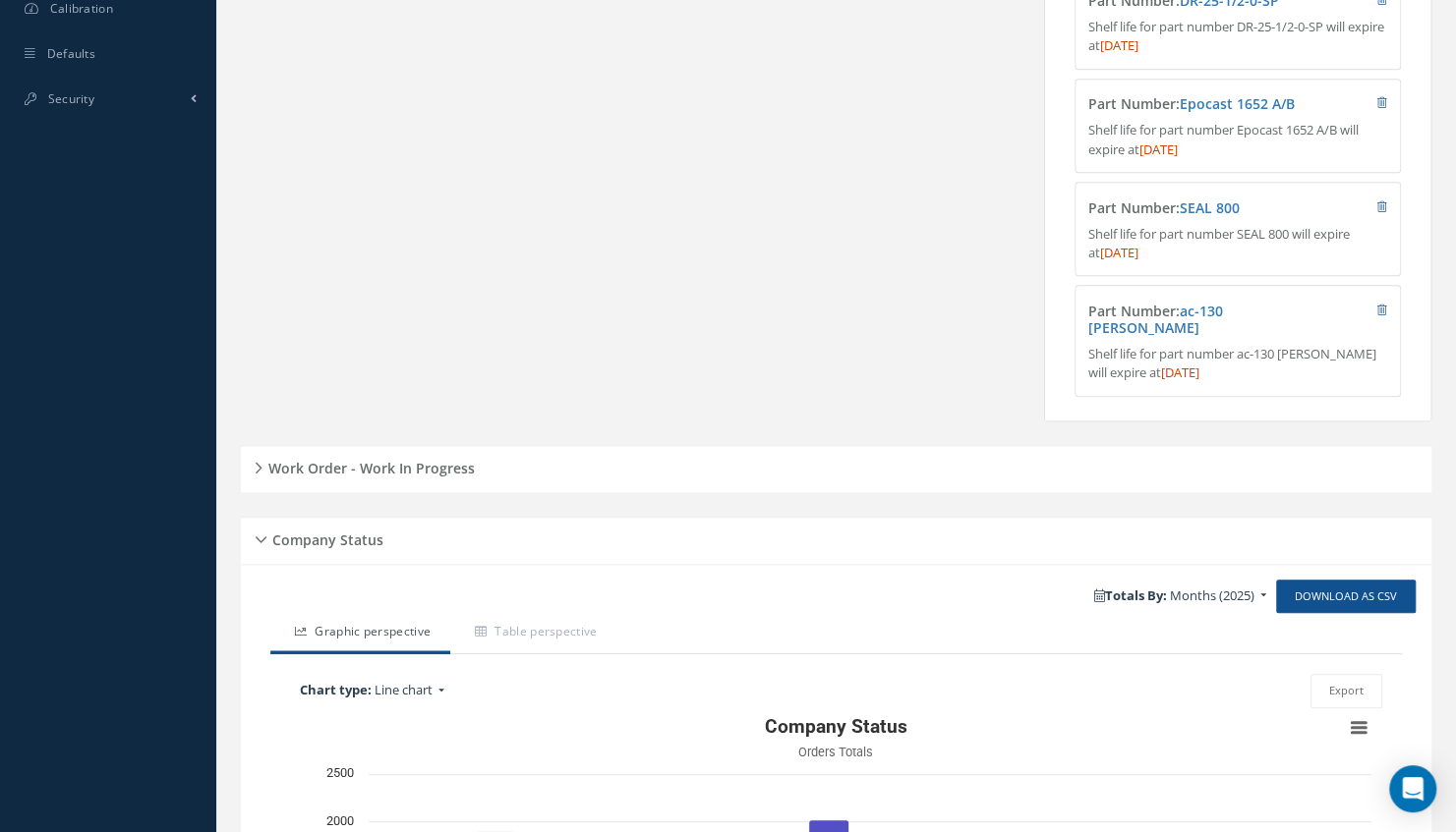
click at [466, 462] on h5 "Work Order - Work In Progress" at bounding box center [368, 466] width 212 height 24
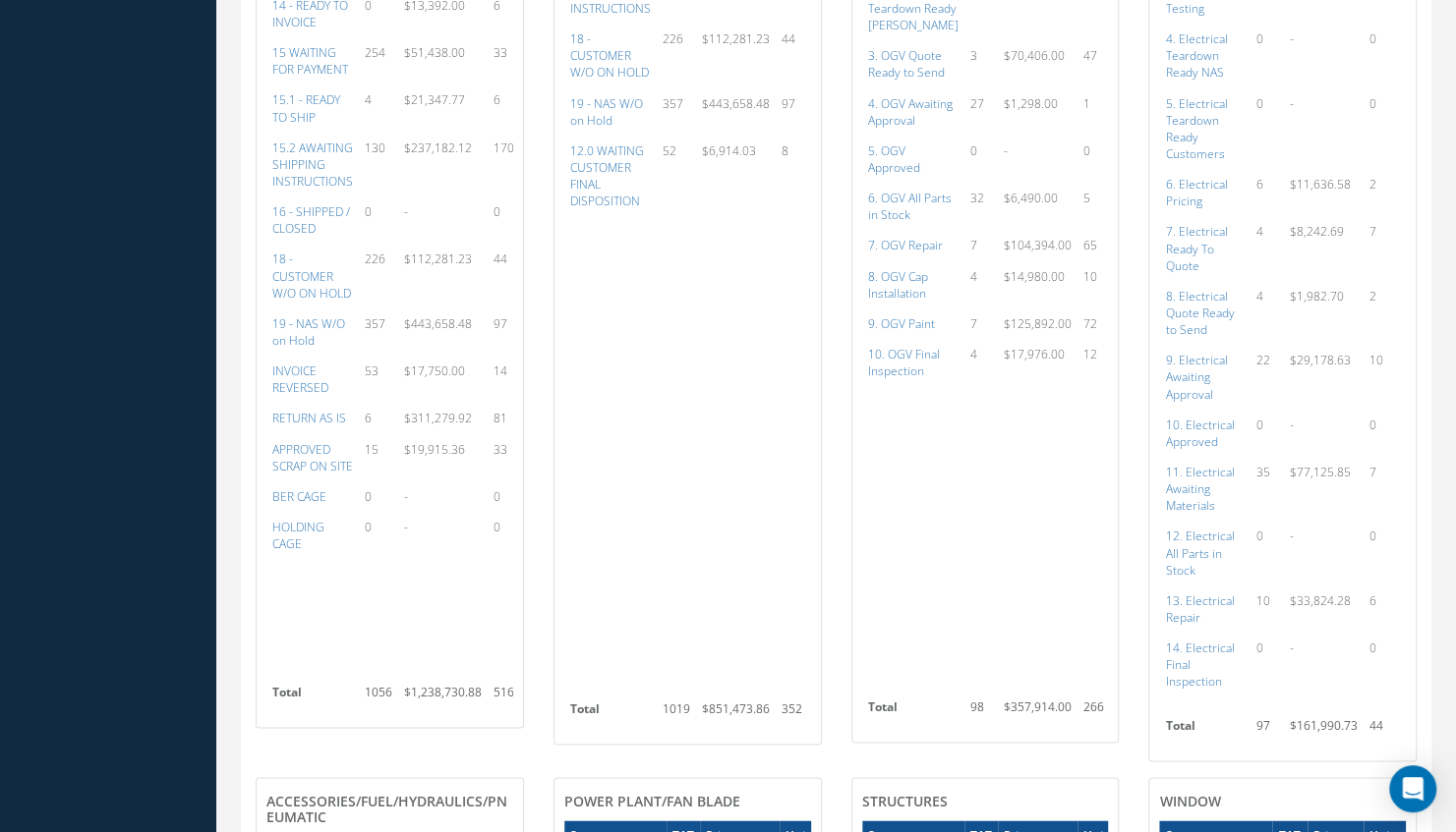
scroll to position [1460, 0]
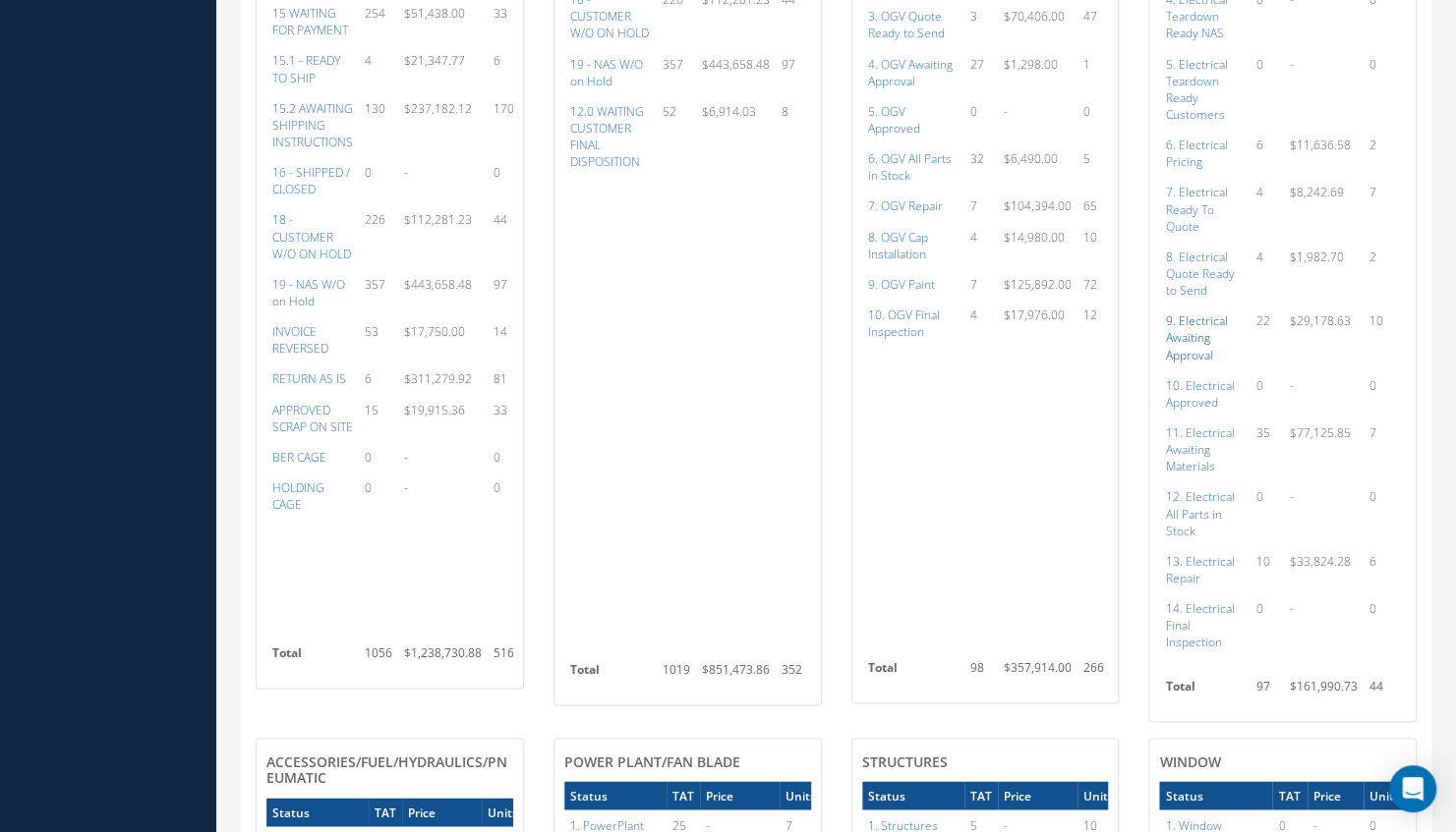
click at [1196, 317] on a=95&excludeInternalCustomer=false&excludeInvoicedOrClosed=true&shop_id=13&filtersHidded"] "9. Electrical Awaiting Approval" at bounding box center [1196, 338] width 62 height 51
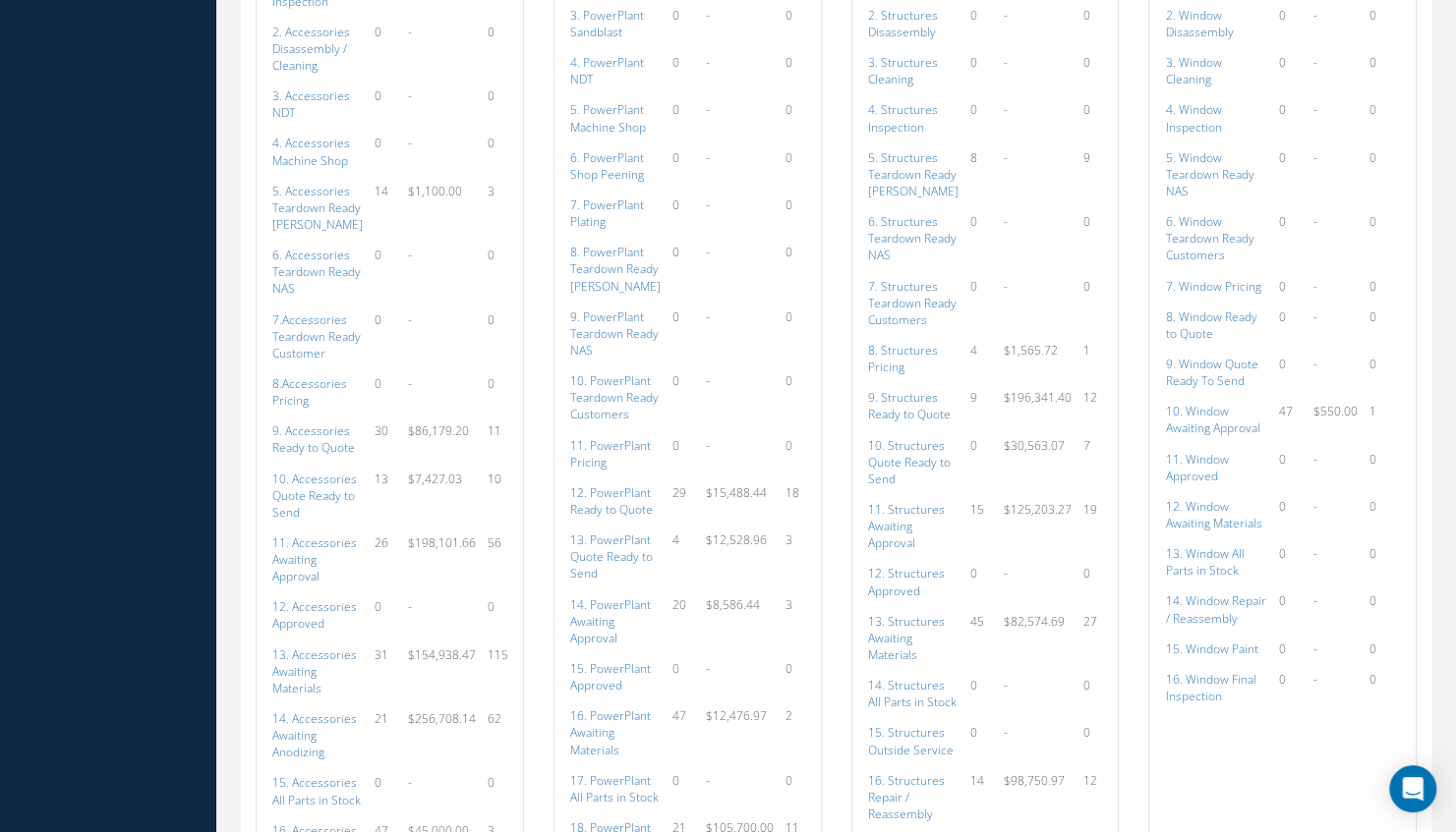
scroll to position [2413, 0]
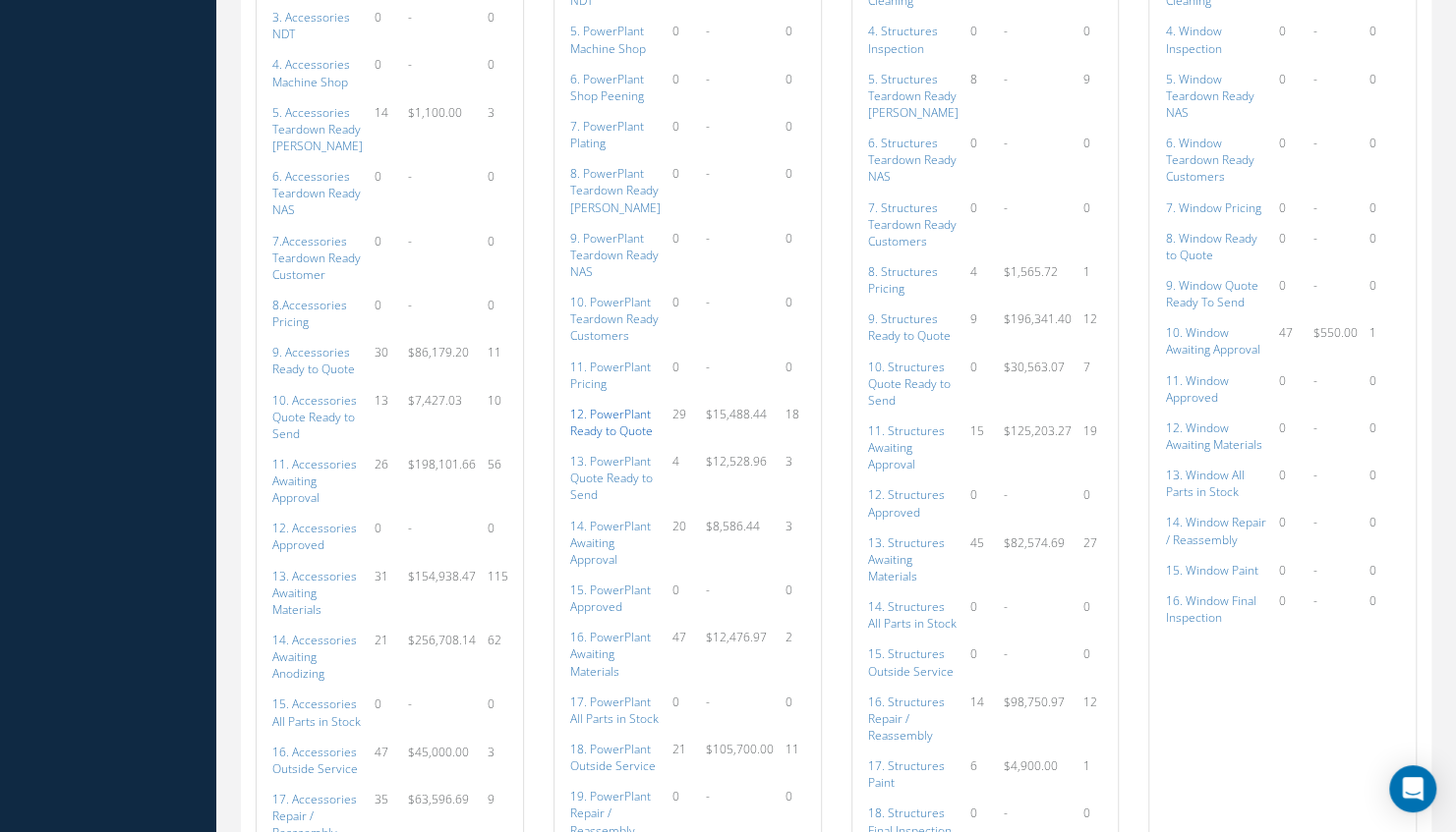
click at [625, 425] on a=131&excludeInternalCustomer=false&excludeInvoicedOrClosed=true&shop_id=15&filtersHidded"] "12. PowerPlant Ready to Quote" at bounding box center [611, 423] width 82 height 34
click at [673, 437] on td "29" at bounding box center [683, 423] width 34 height 48
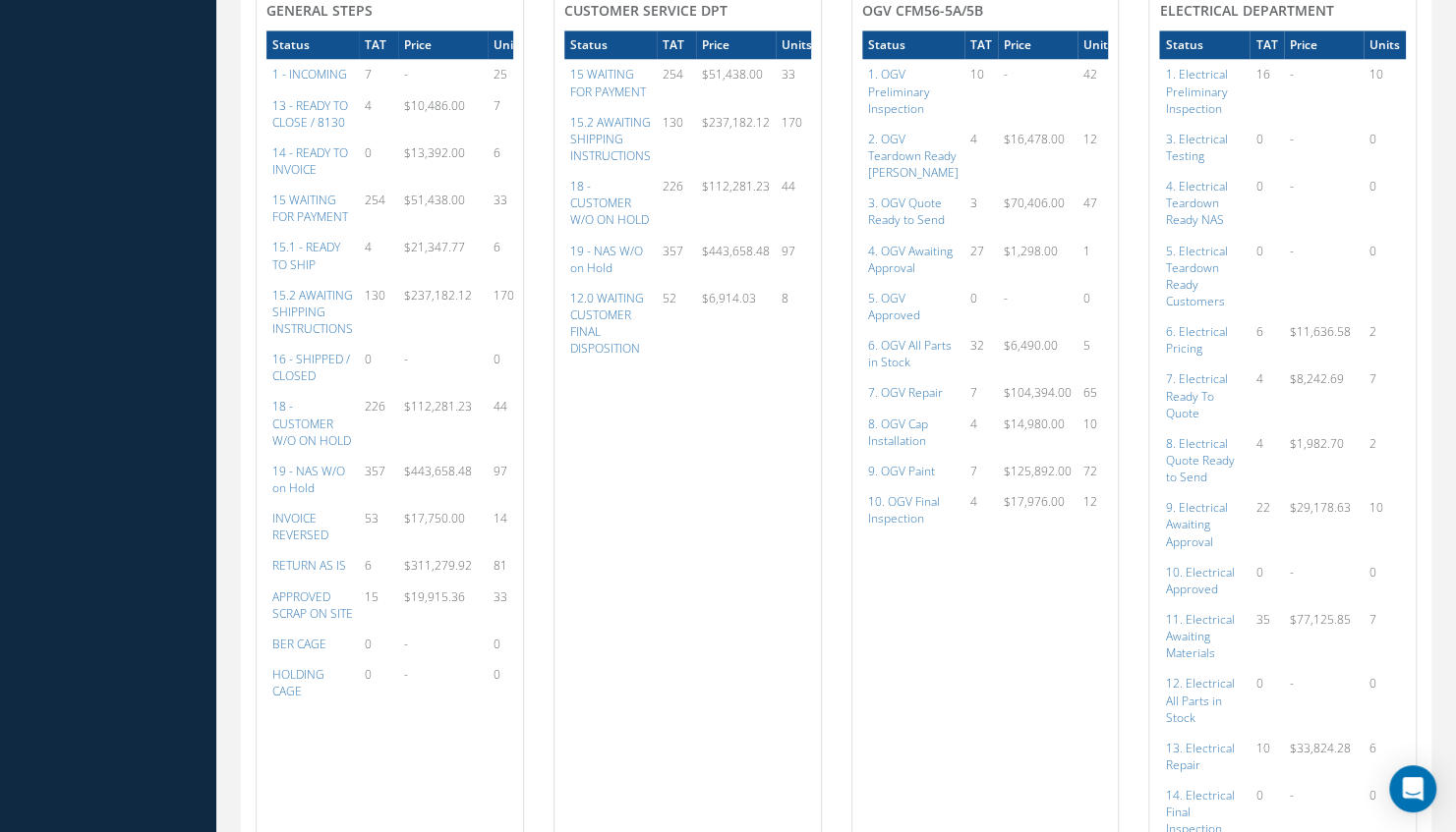
scroll to position [1233, 0]
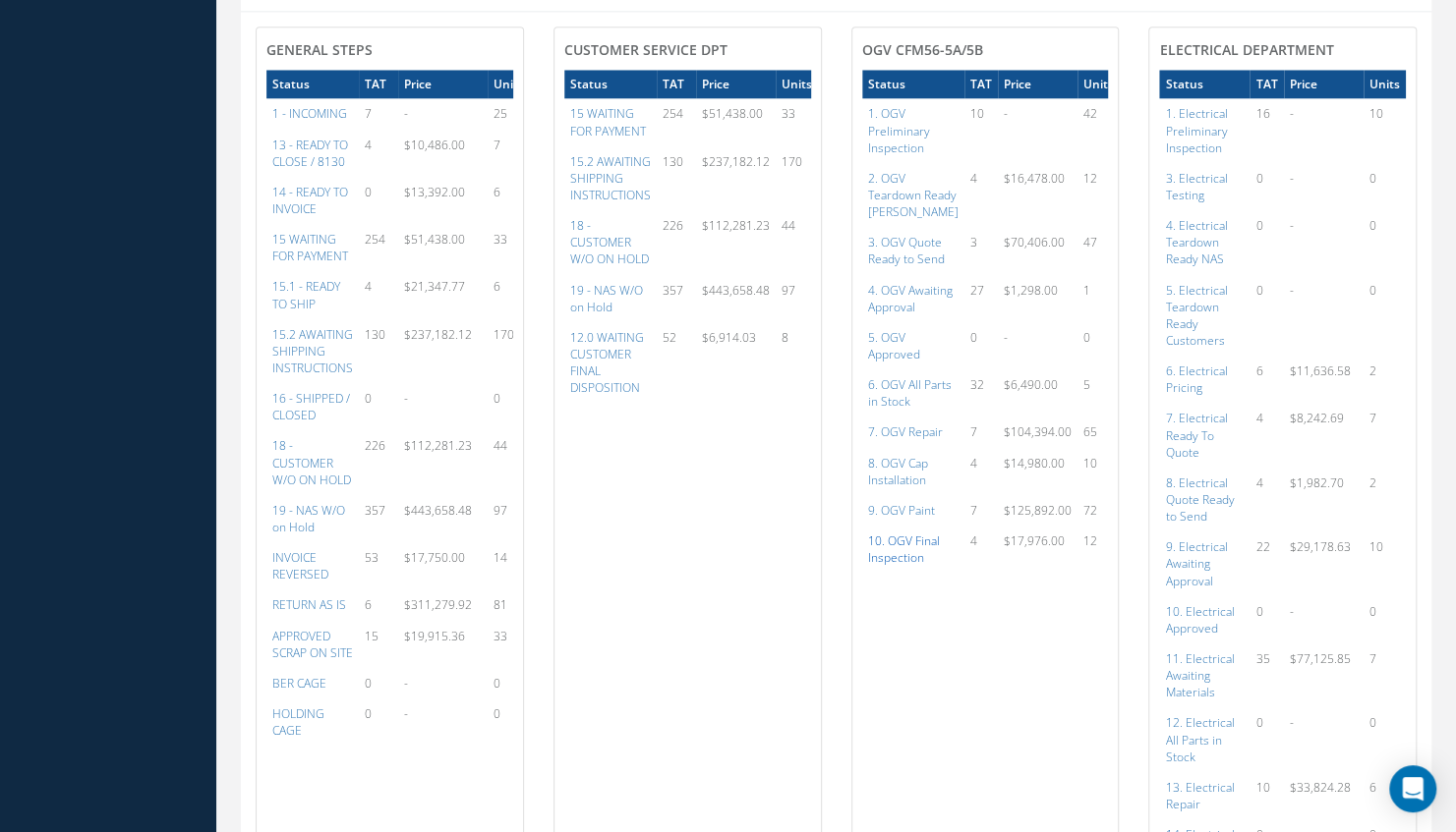
click at [924, 553] on a=86&excludeInternalCustomer=false&excludeInvoicedOrClosed=true&shop_id=15&filtersHidded"] "10. OGV Final Inspection" at bounding box center [903, 550] width 71 height 34
click at [920, 513] on a=85&excludeInternalCustomer=false&excludeInvoicedOrClosed=true&shop_id=15&filtersHidded"] "9. OGV Paint" at bounding box center [900, 510] width 66 height 17
click at [927, 237] on a=76&excludeInternalCustomer=false&excludeInvoicedOrClosed=true&shop_id=15&filtersHidded"] "3. OGV Quote Ready to Send" at bounding box center [905, 251] width 76 height 34
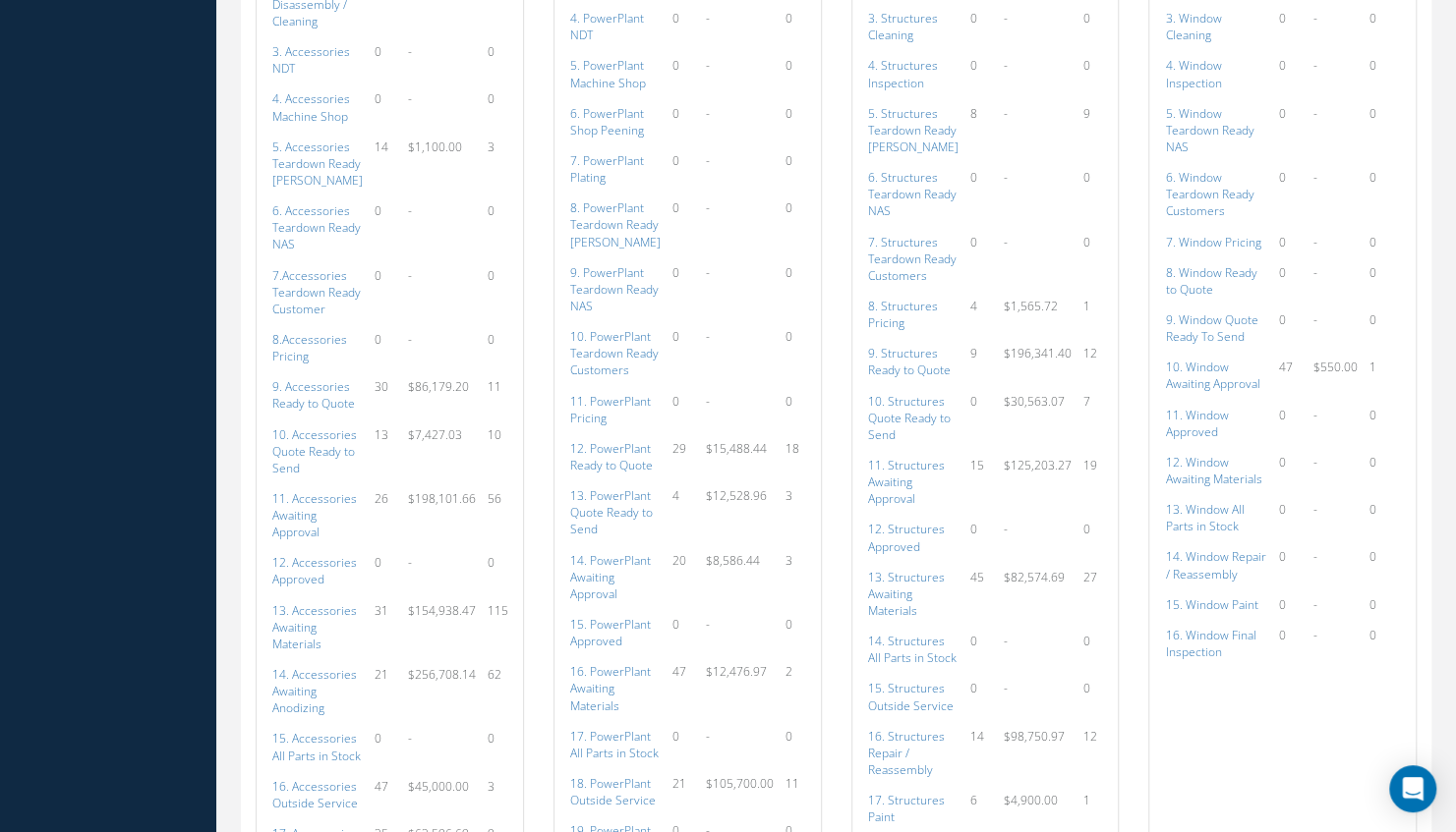
scroll to position [2418, 0]
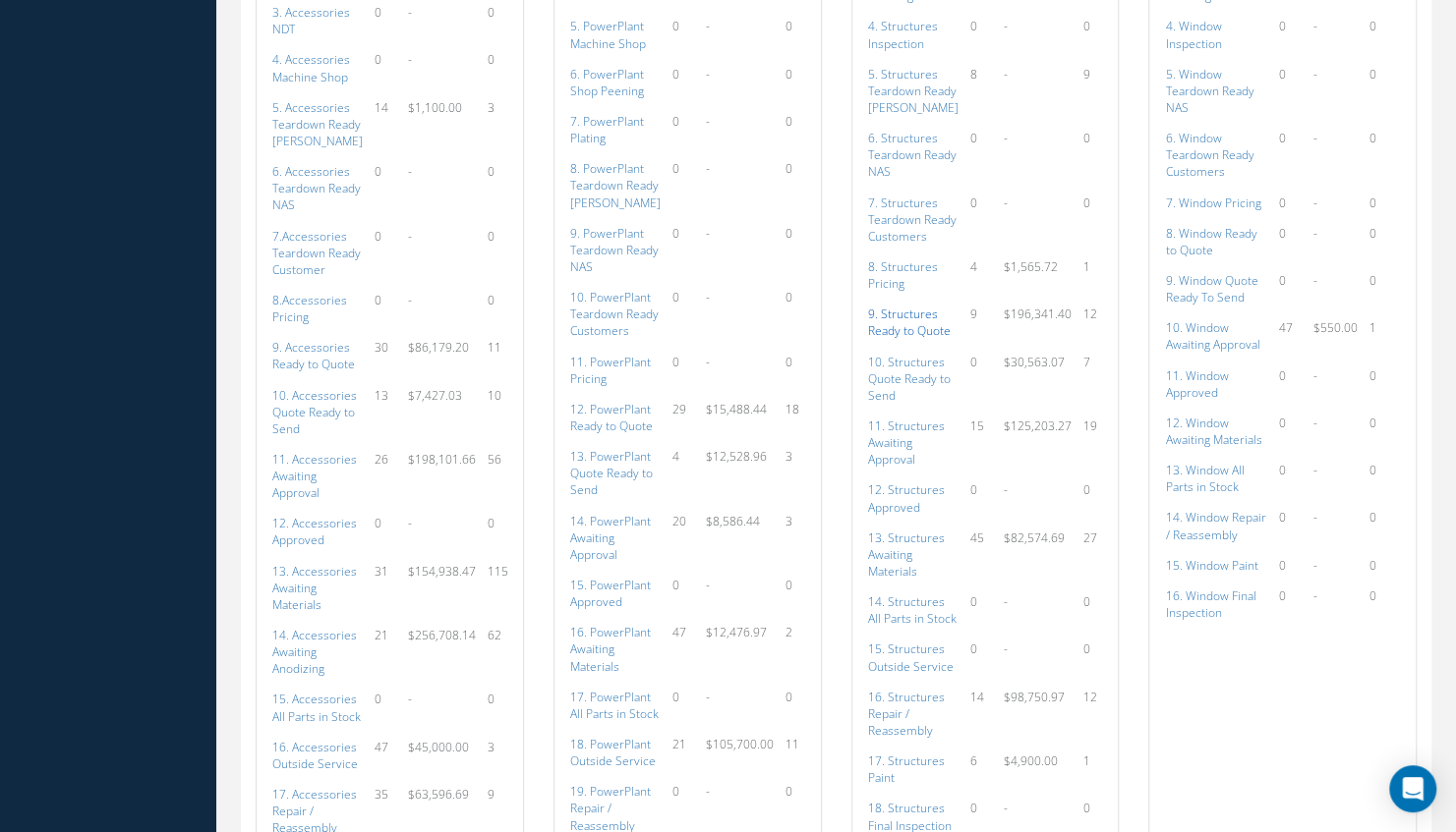
click at [904, 326] on a=149&excludeInternalCustomer=false&excludeInvoicedOrClosed=true&shop_id=3&filtersHidded"] "9. Structures Ready to Quote" at bounding box center [908, 323] width 82 height 34
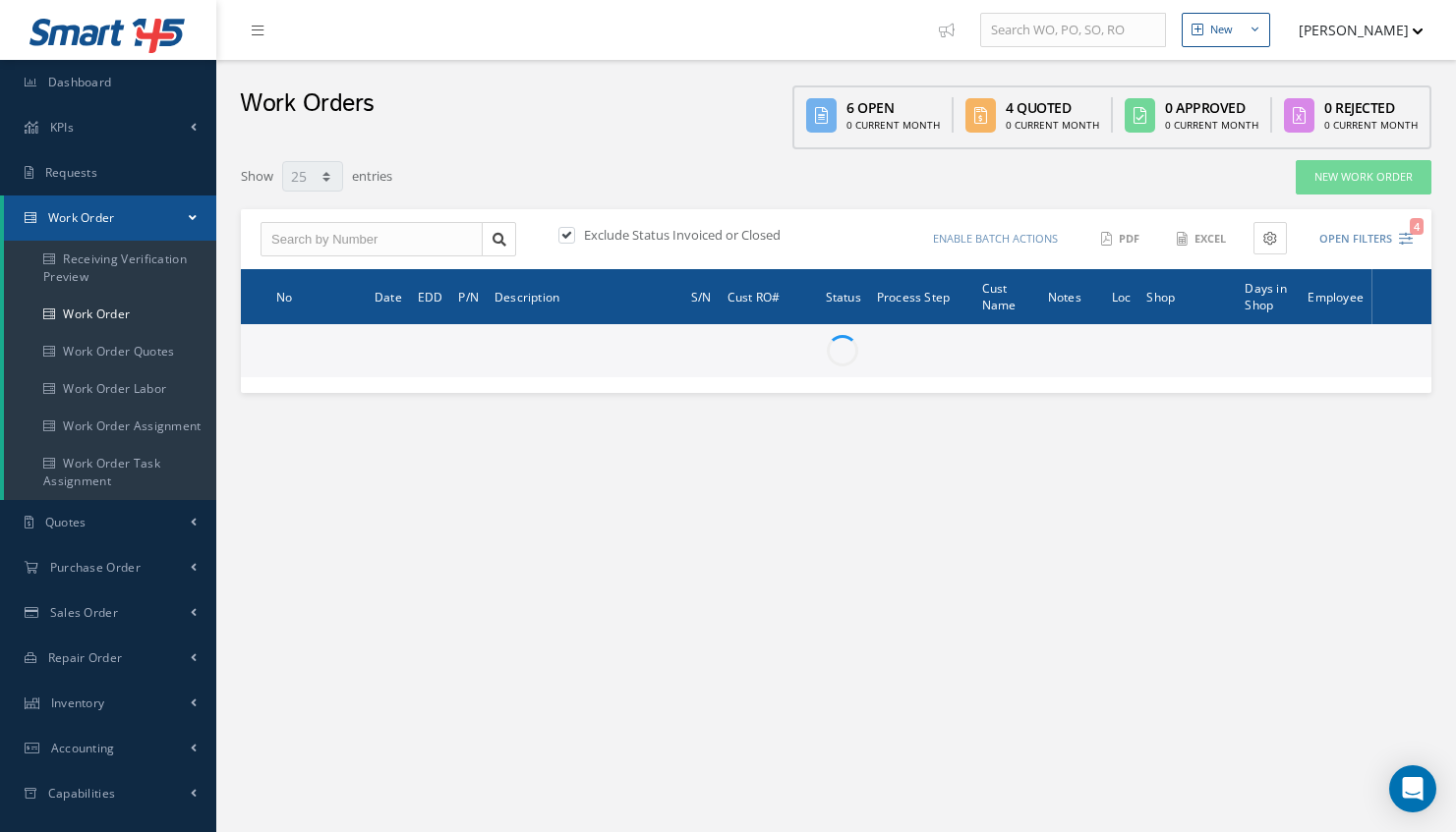
select select "25"
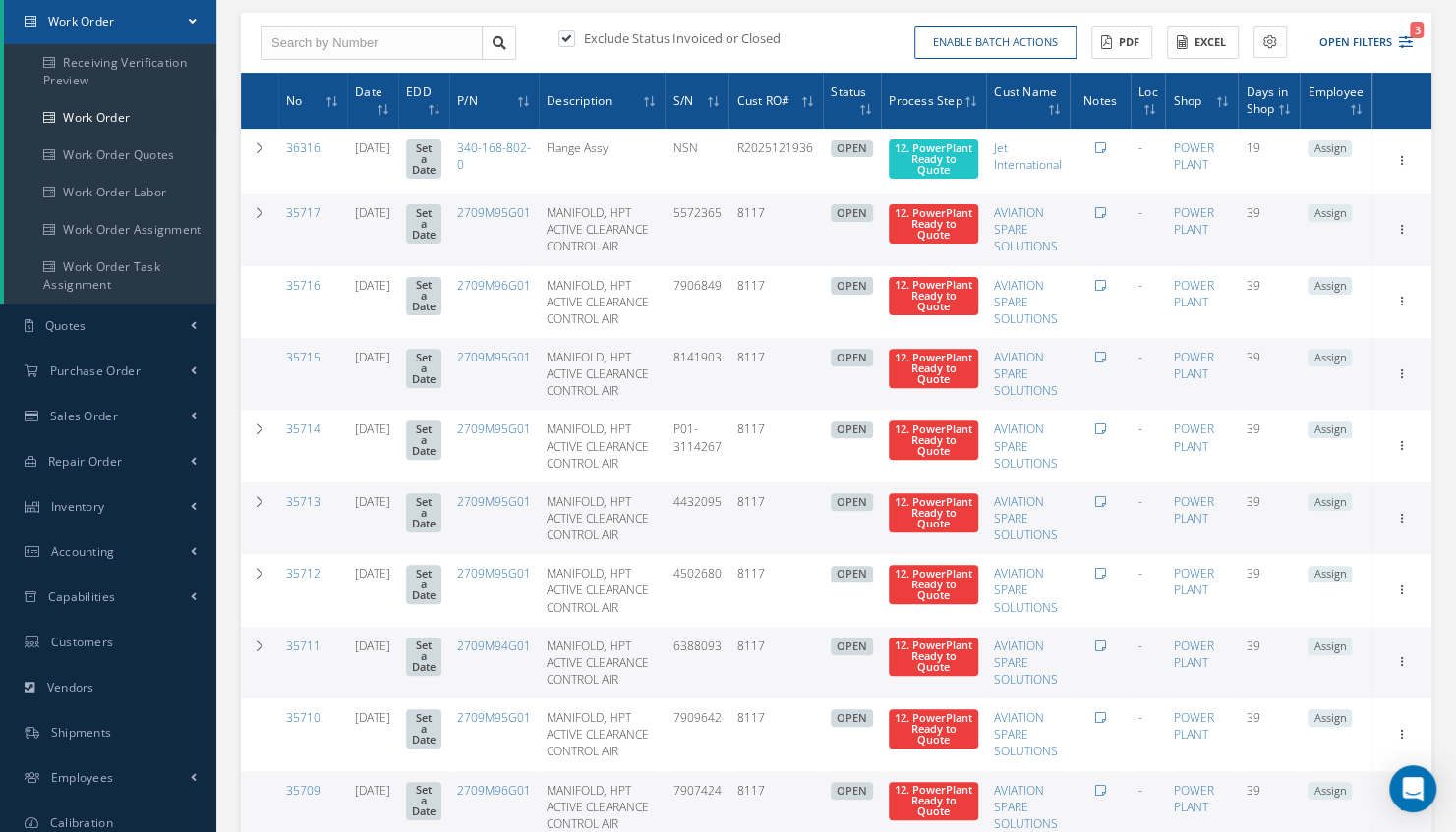
scroll to position [73, 0]
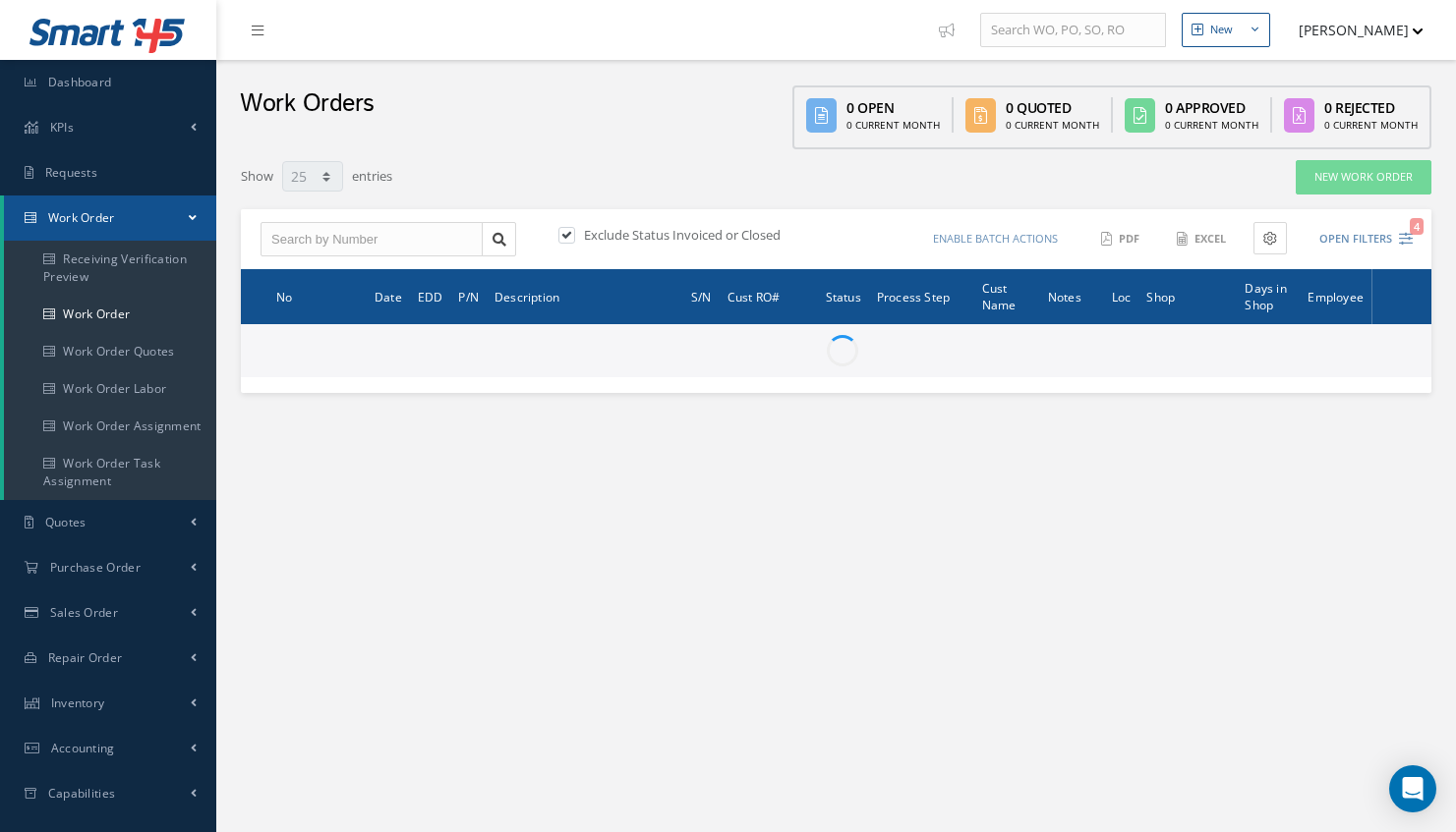
select select "25"
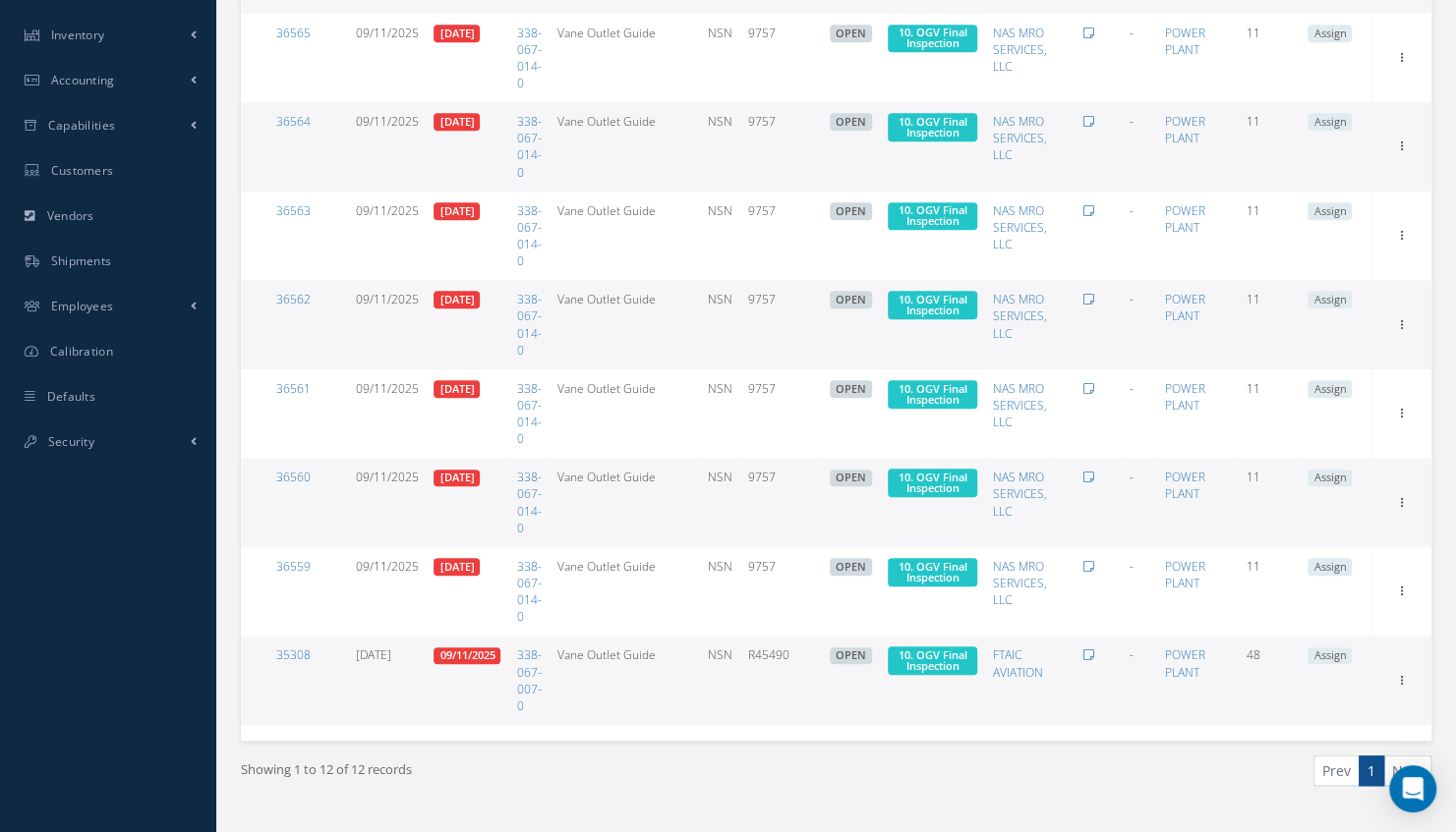
scroll to position [709, 0]
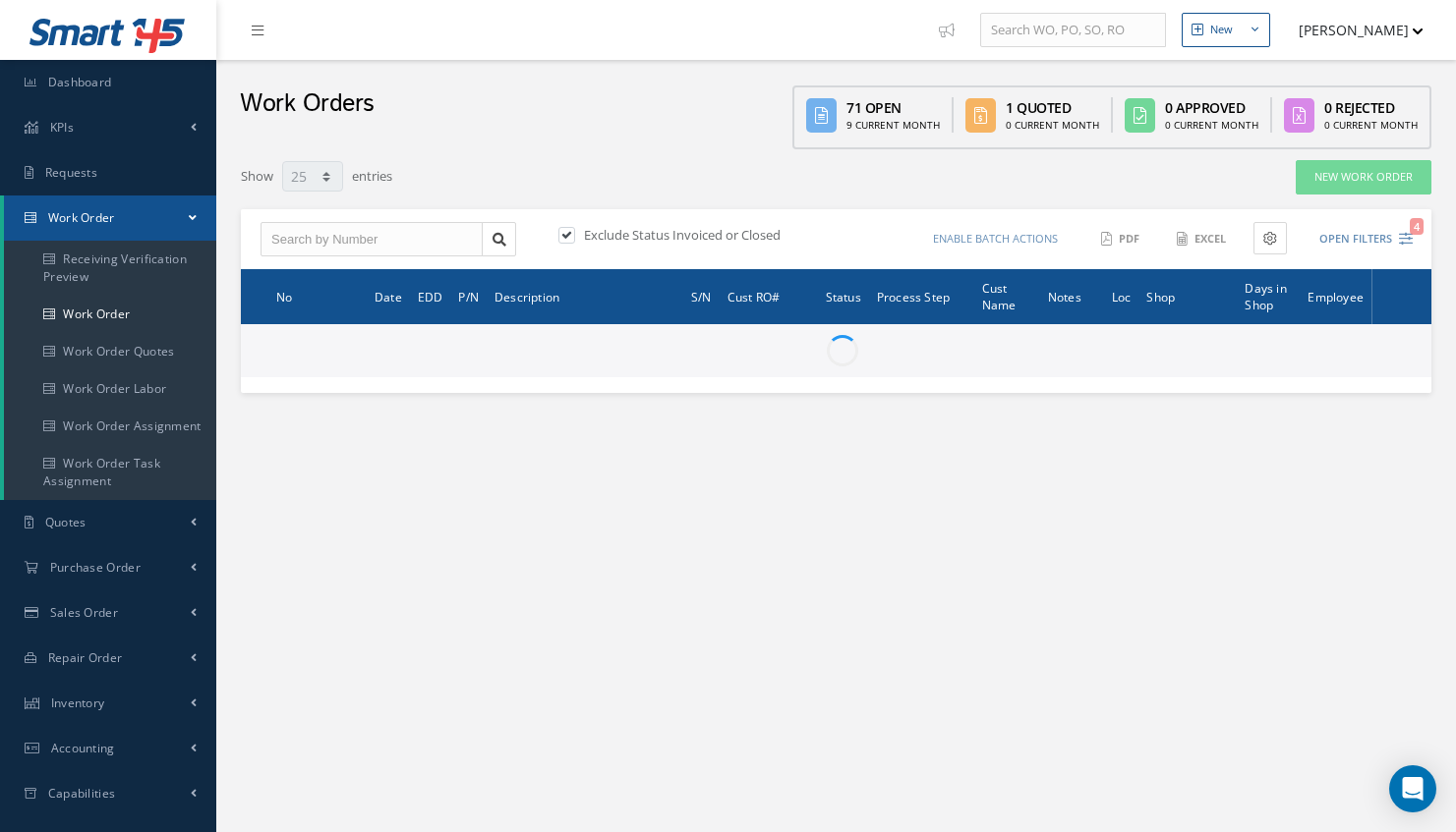
select select "25"
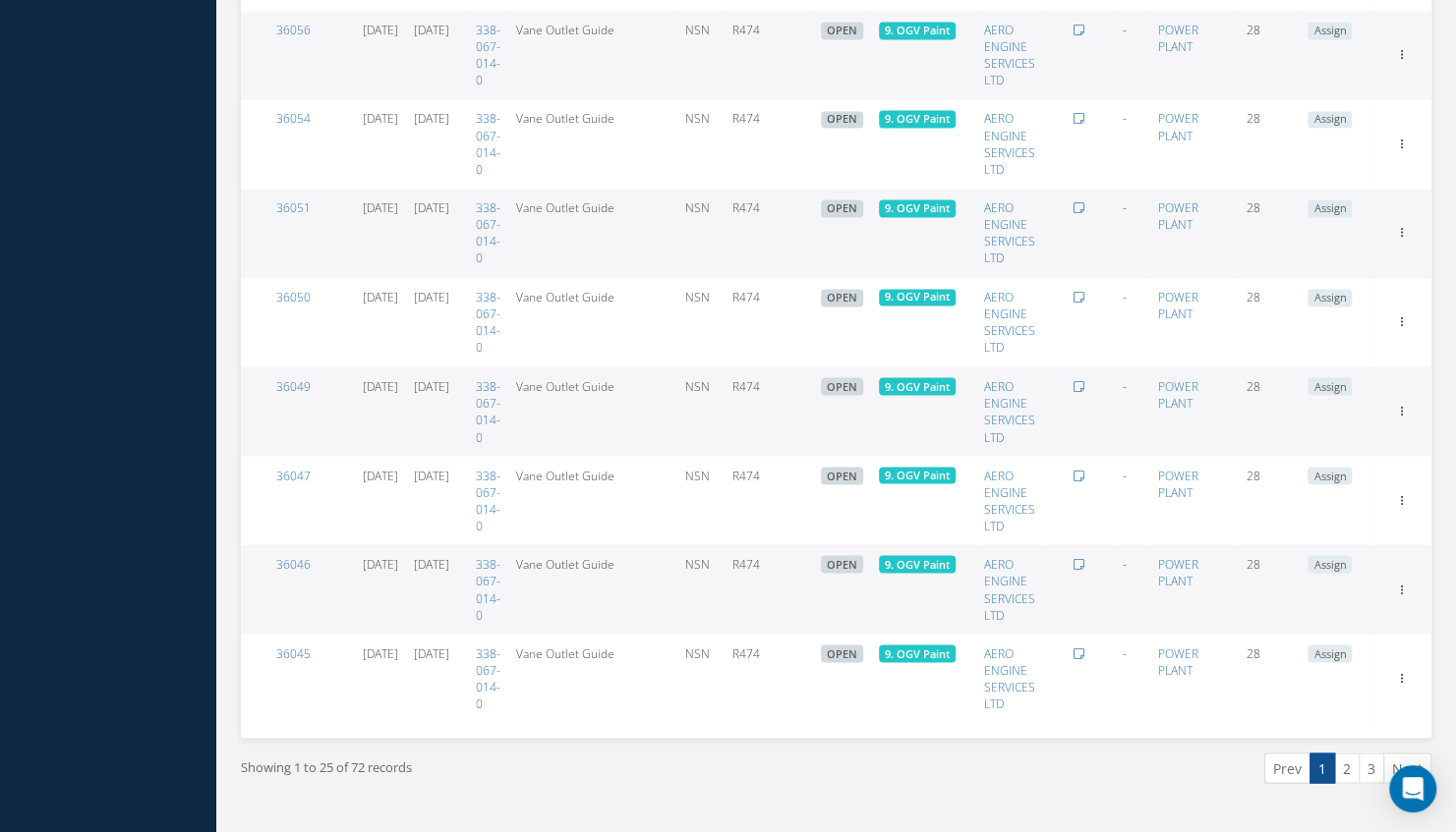
scroll to position [1866, 0]
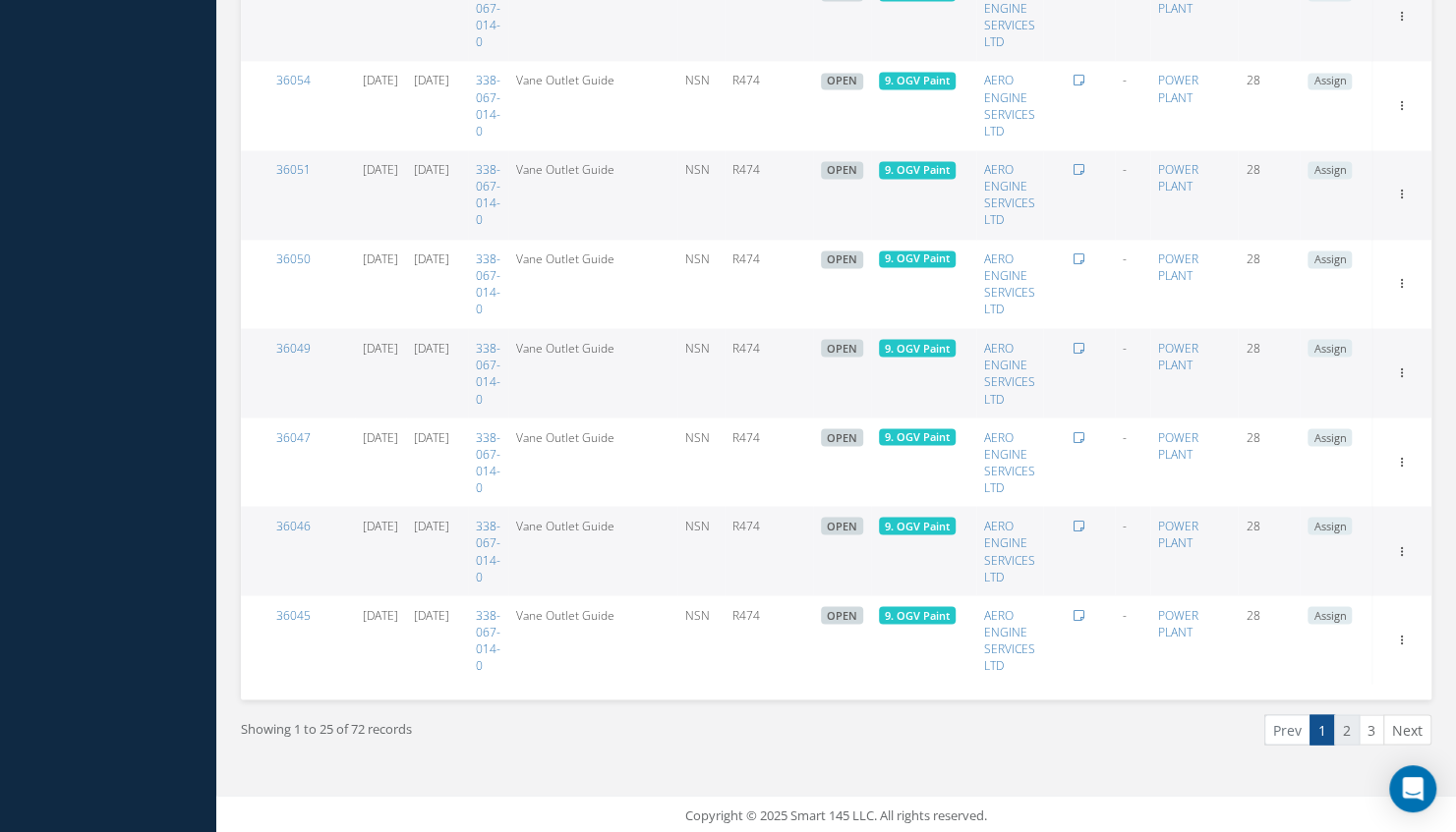
click at [1346, 727] on link "2" at bounding box center [1346, 729] width 26 height 31
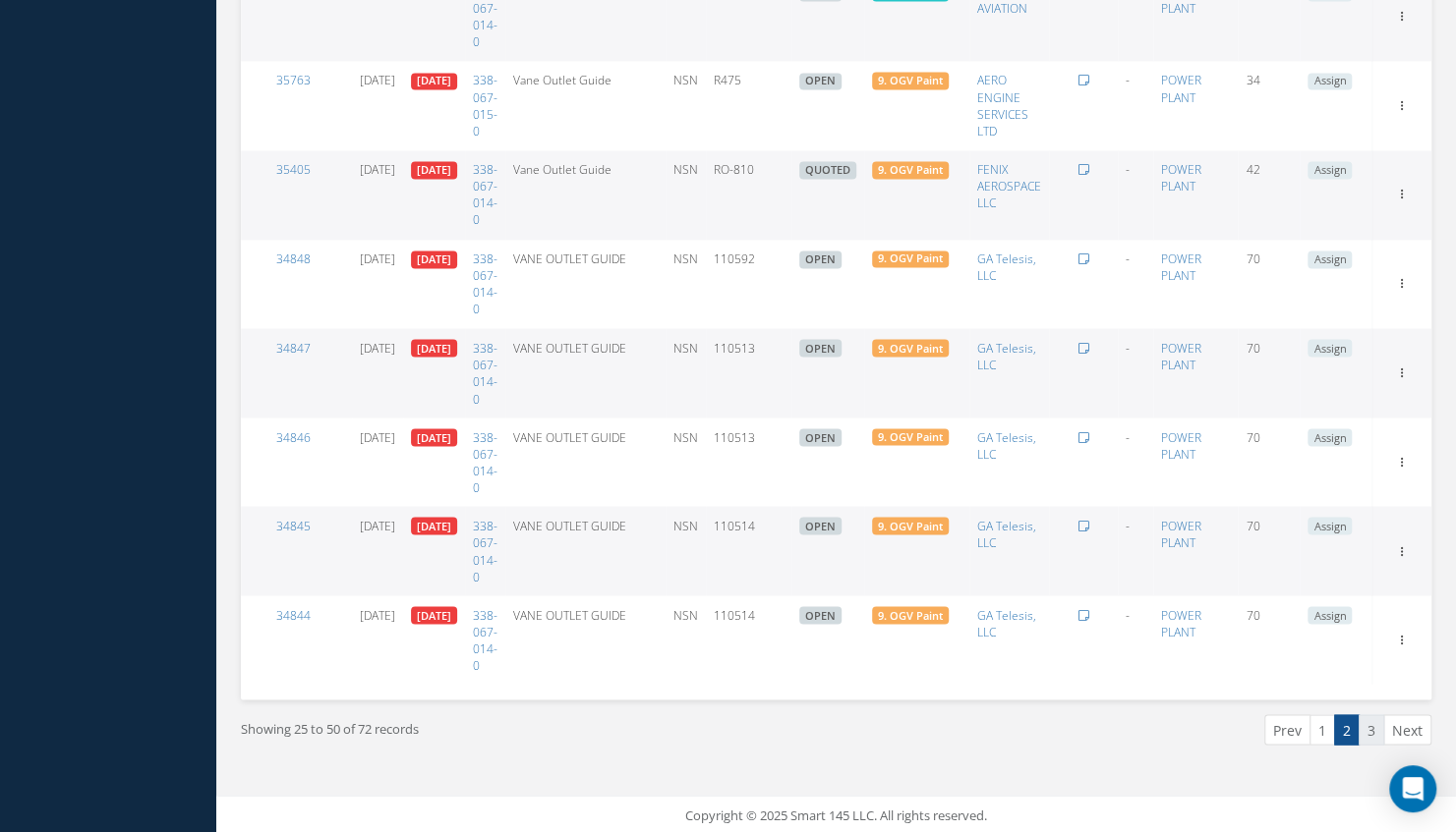
click at [1371, 740] on link "3" at bounding box center [1371, 729] width 26 height 31
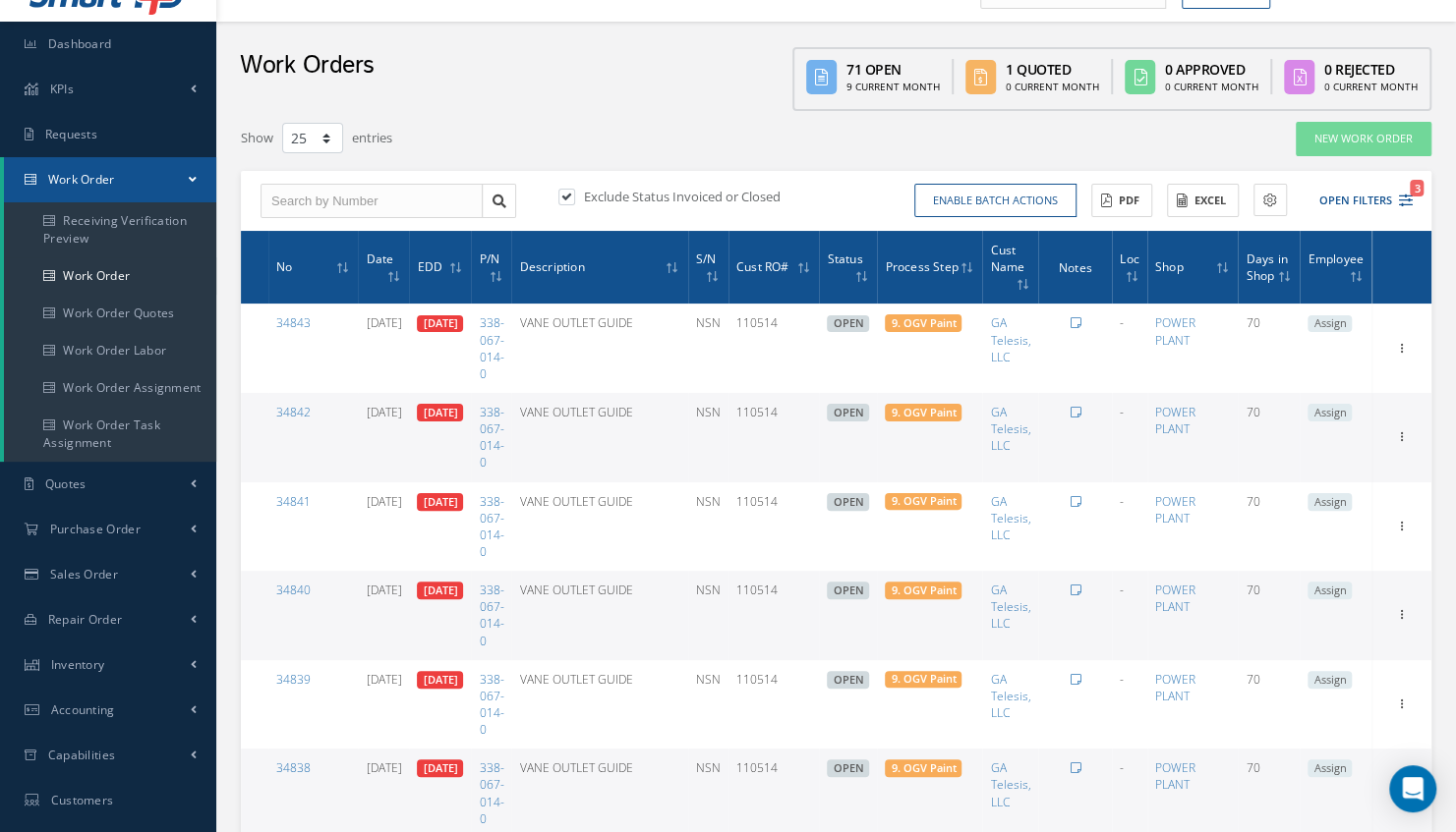
scroll to position [0, 0]
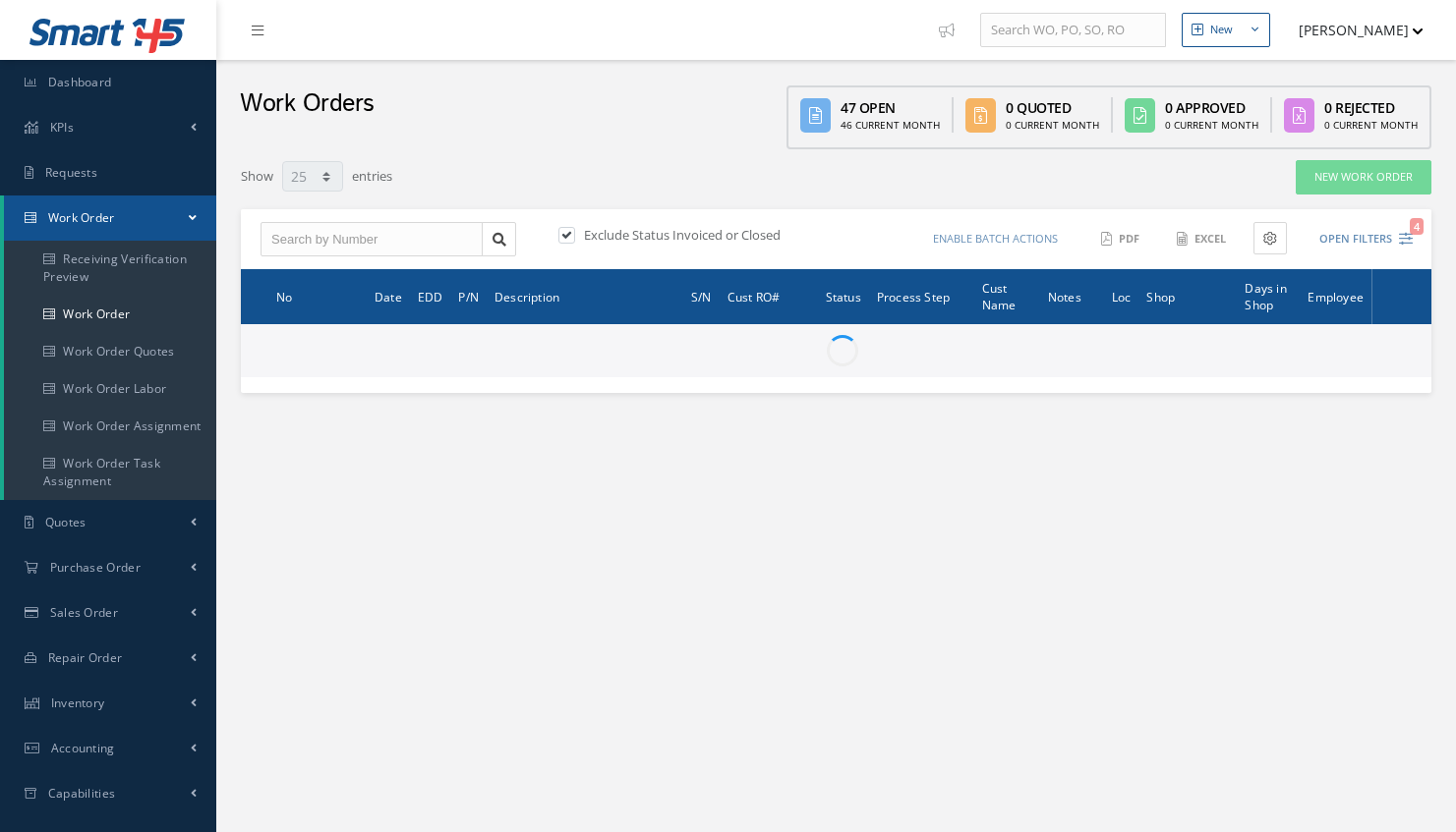
select select "25"
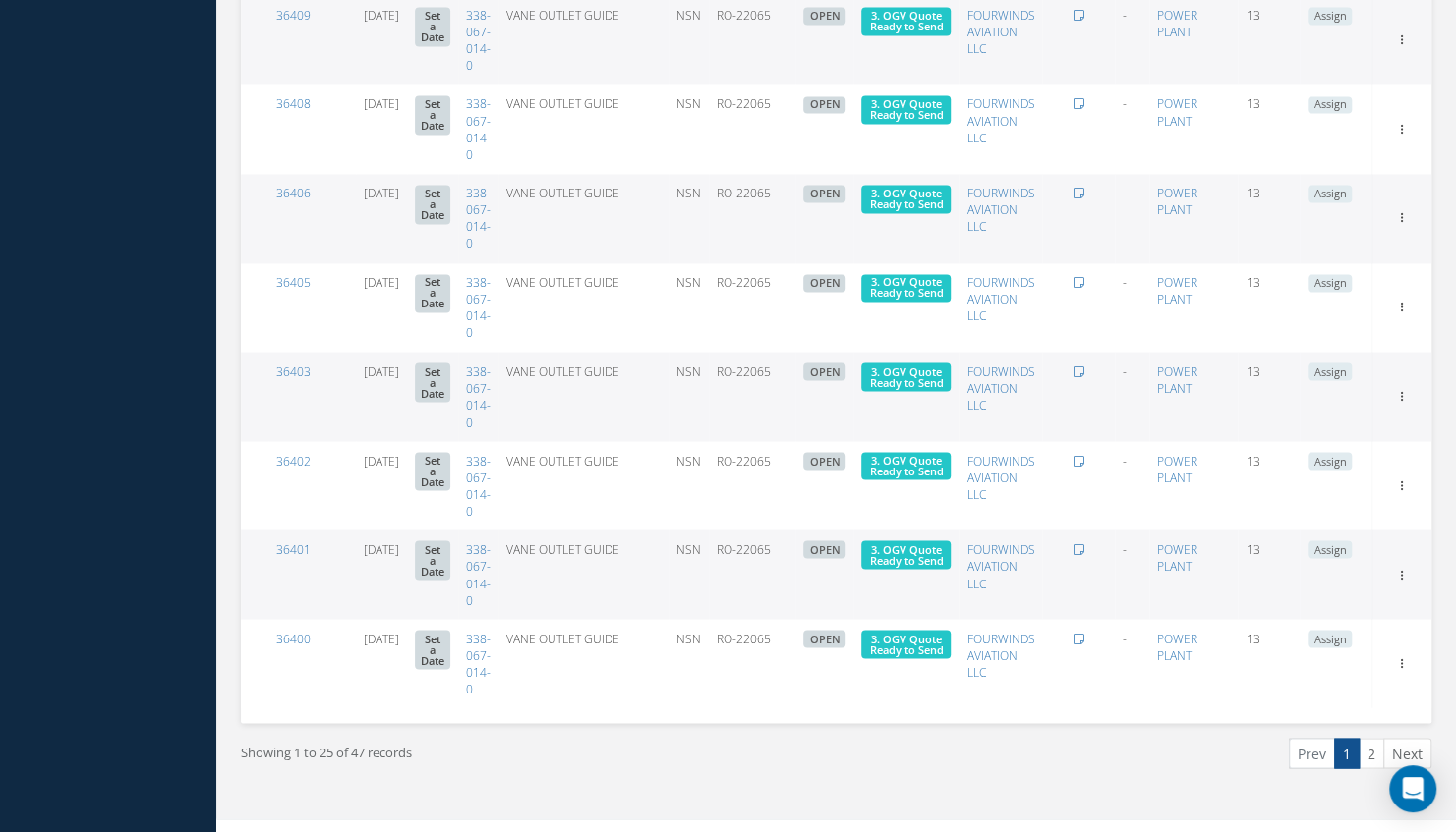
scroll to position [1866, 0]
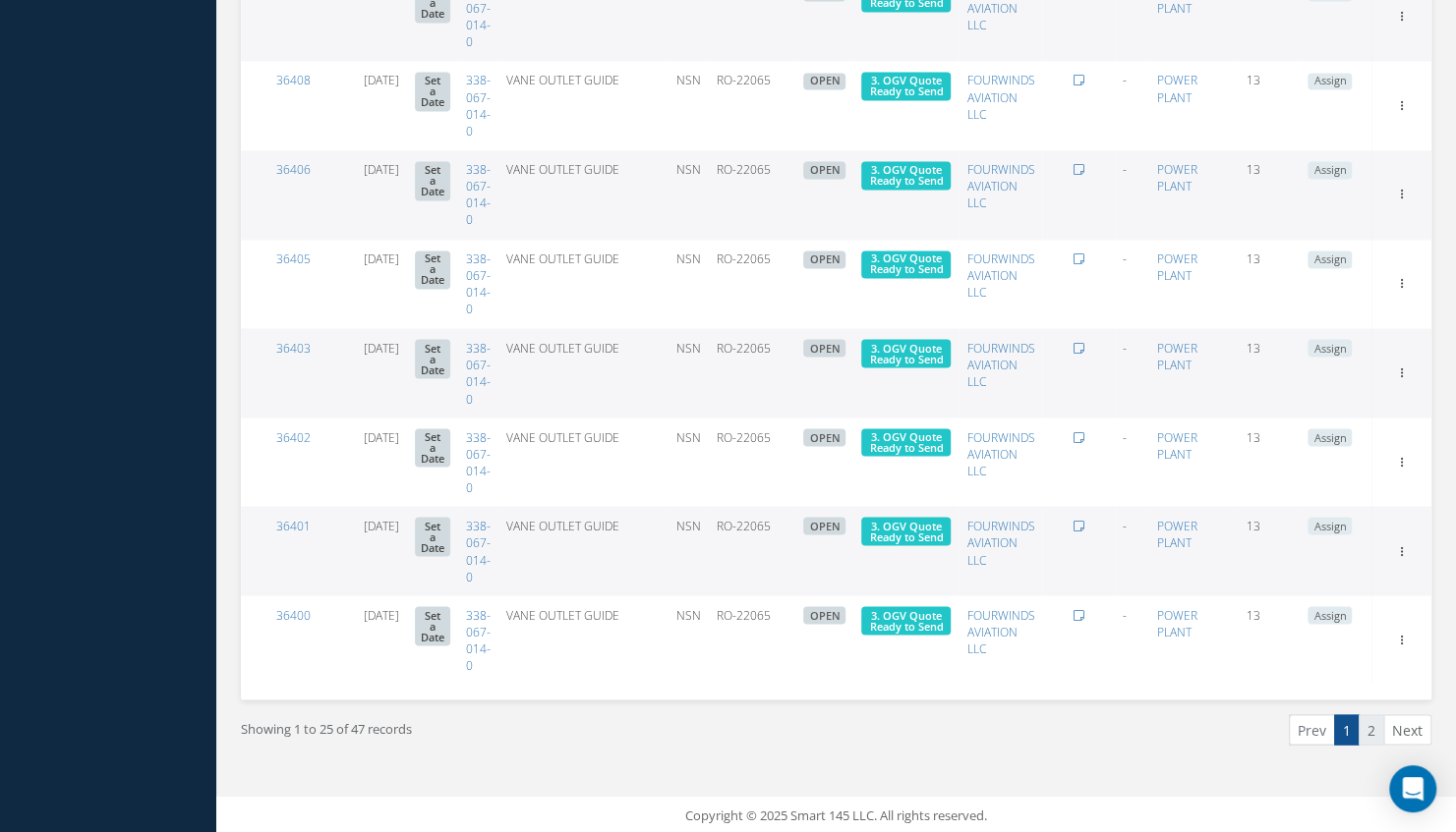
click at [1376, 726] on link "2" at bounding box center [1371, 729] width 26 height 31
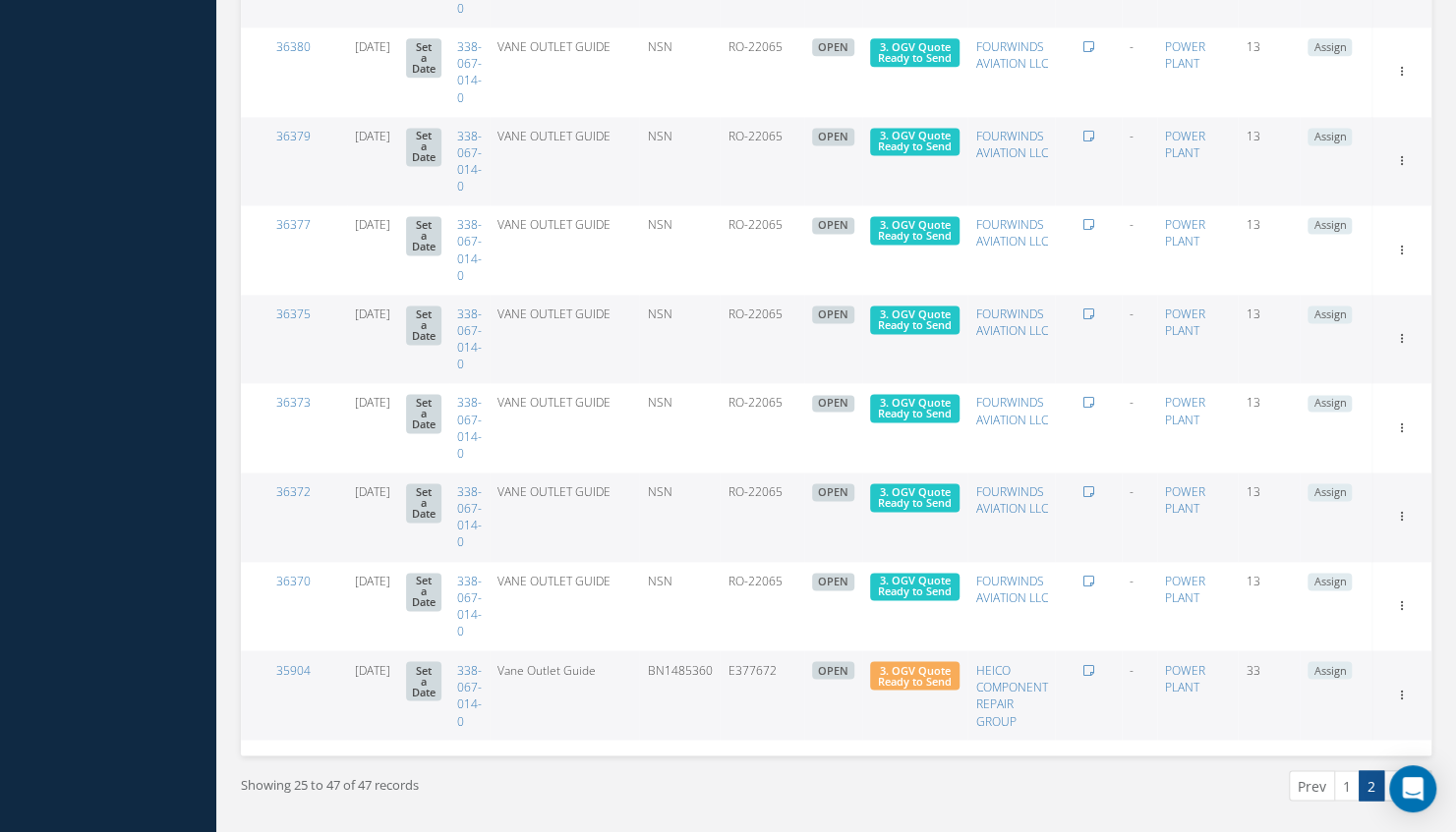
scroll to position [1599, 0]
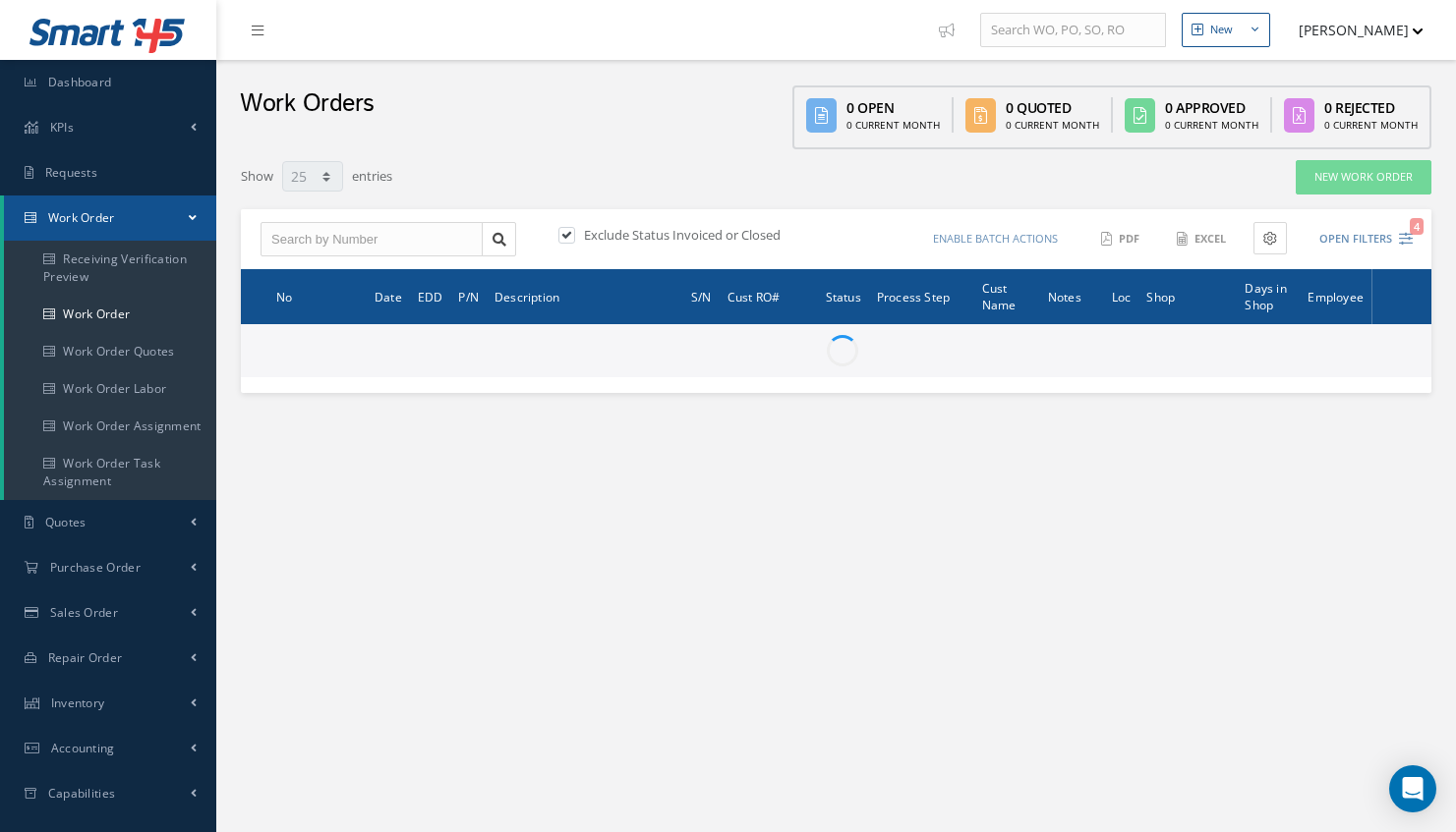
select select "25"
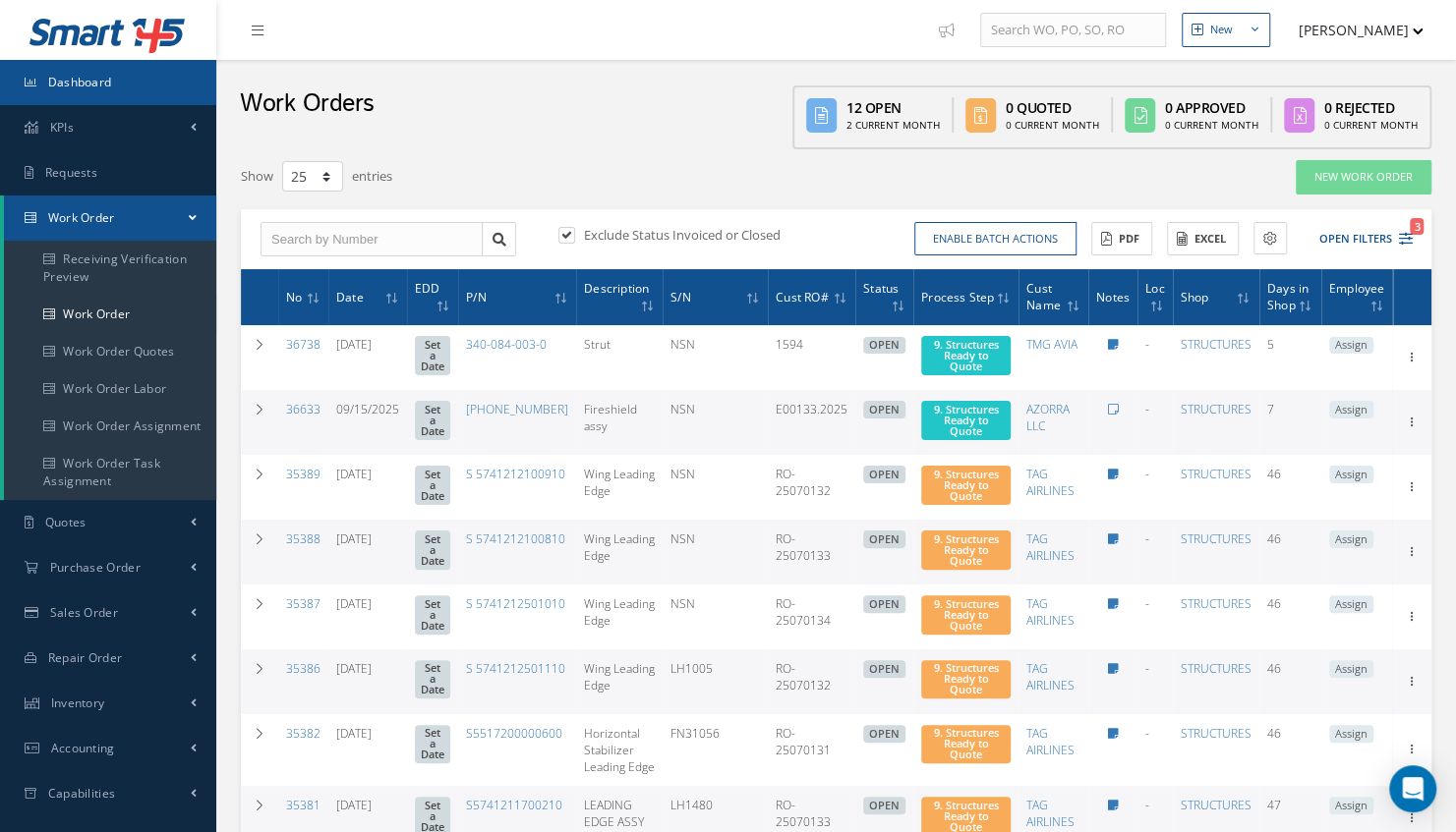
click at [159, 82] on link "Dashboard" at bounding box center [108, 83] width 216 height 46
